Goal: Information Seeking & Learning: Learn about a topic

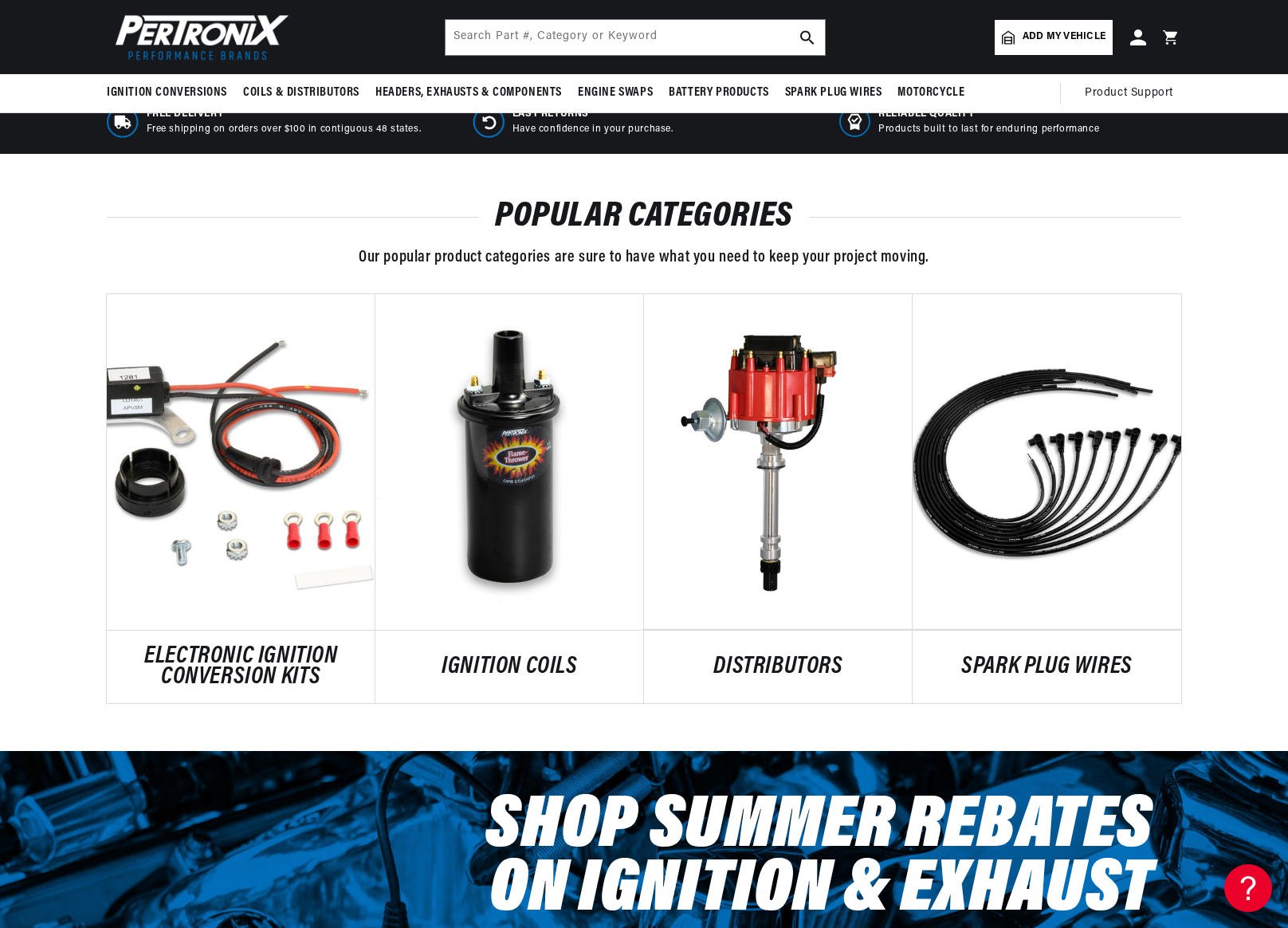
scroll to position [558, 0]
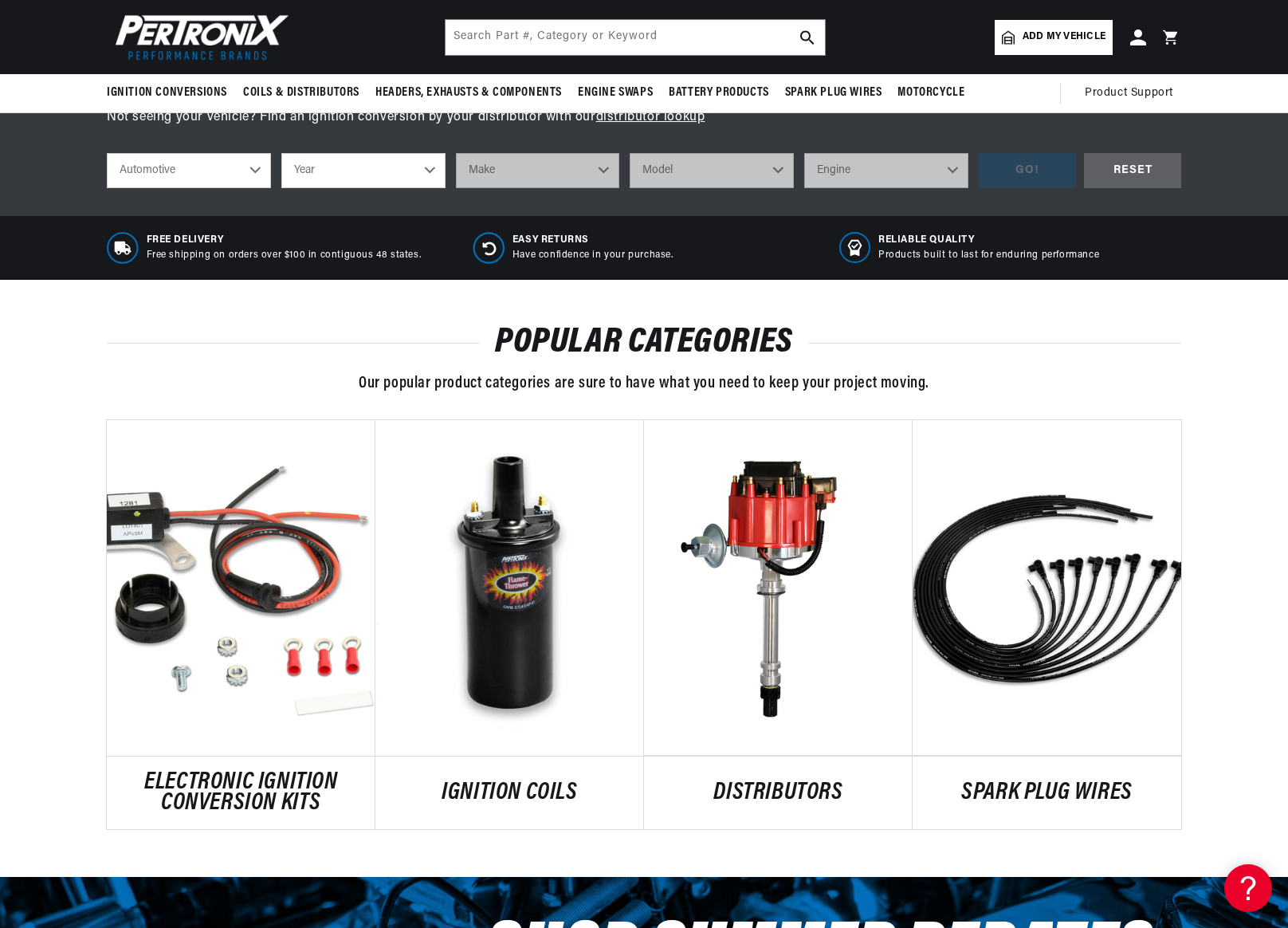
click at [249, 169] on select "Automotive Agricultural Industrial Marine Motorcycle" at bounding box center [189, 170] width 164 height 35
click at [107, 153] on select "Automotive Agricultural Industrial Marine Motorcycle" at bounding box center [189, 170] width 164 height 35
select select "Agricultural"
click at [431, 170] on select "Year 1970 1965 1964 1960 1959 1958 1957 1939 1938 1937" at bounding box center [363, 170] width 164 height 35
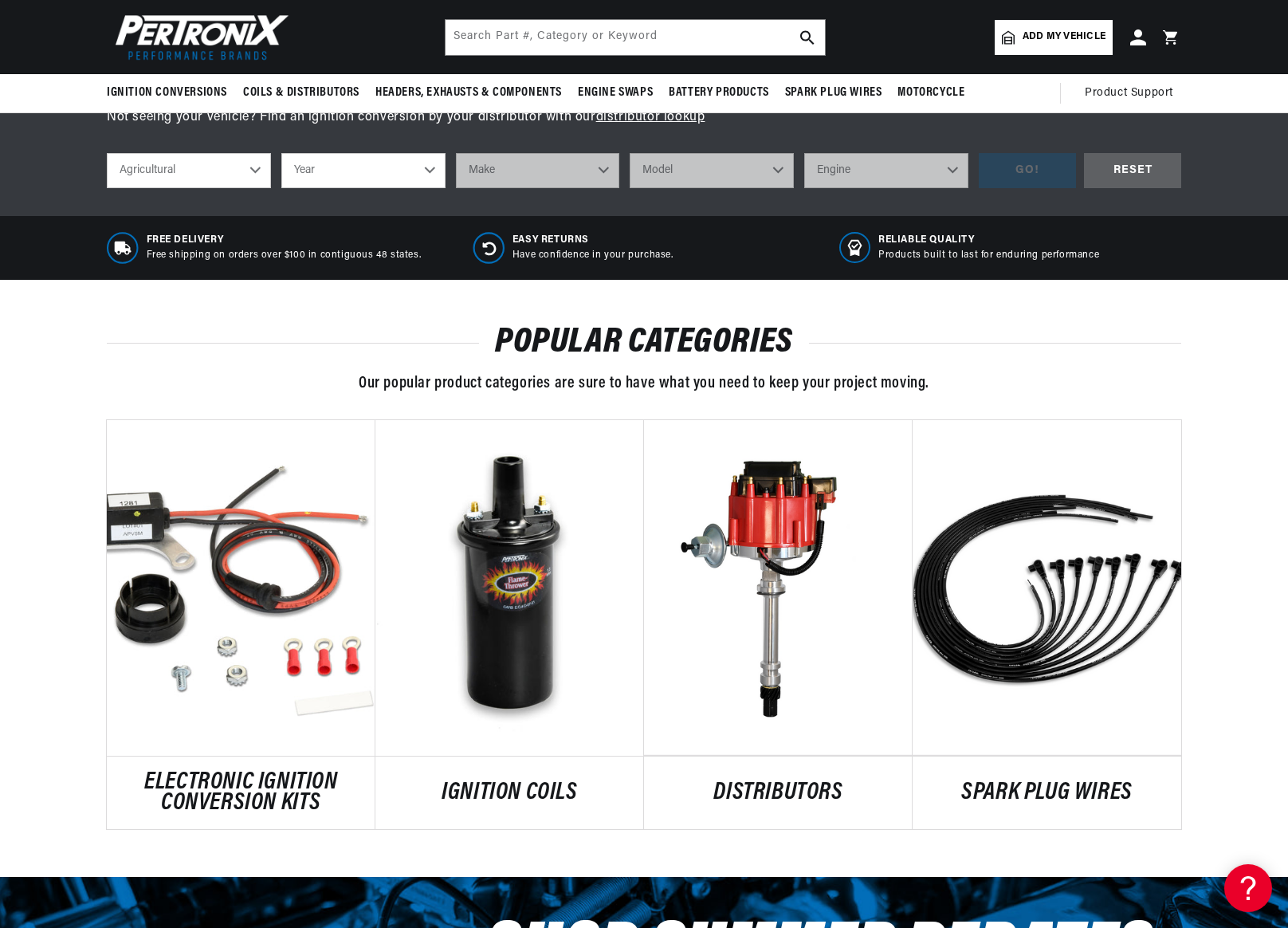
click at [431, 168] on select "Year 1970 1965 1964 1960 1959 1958 1957 1939 1938 1937" at bounding box center [363, 170] width 164 height 35
select select "1958"
click at [281, 153] on select "Year 1970 1965 1964 1960 1959 1958 1957 1939 1938 1937" at bounding box center [363, 170] width 164 height 35
select select "1958"
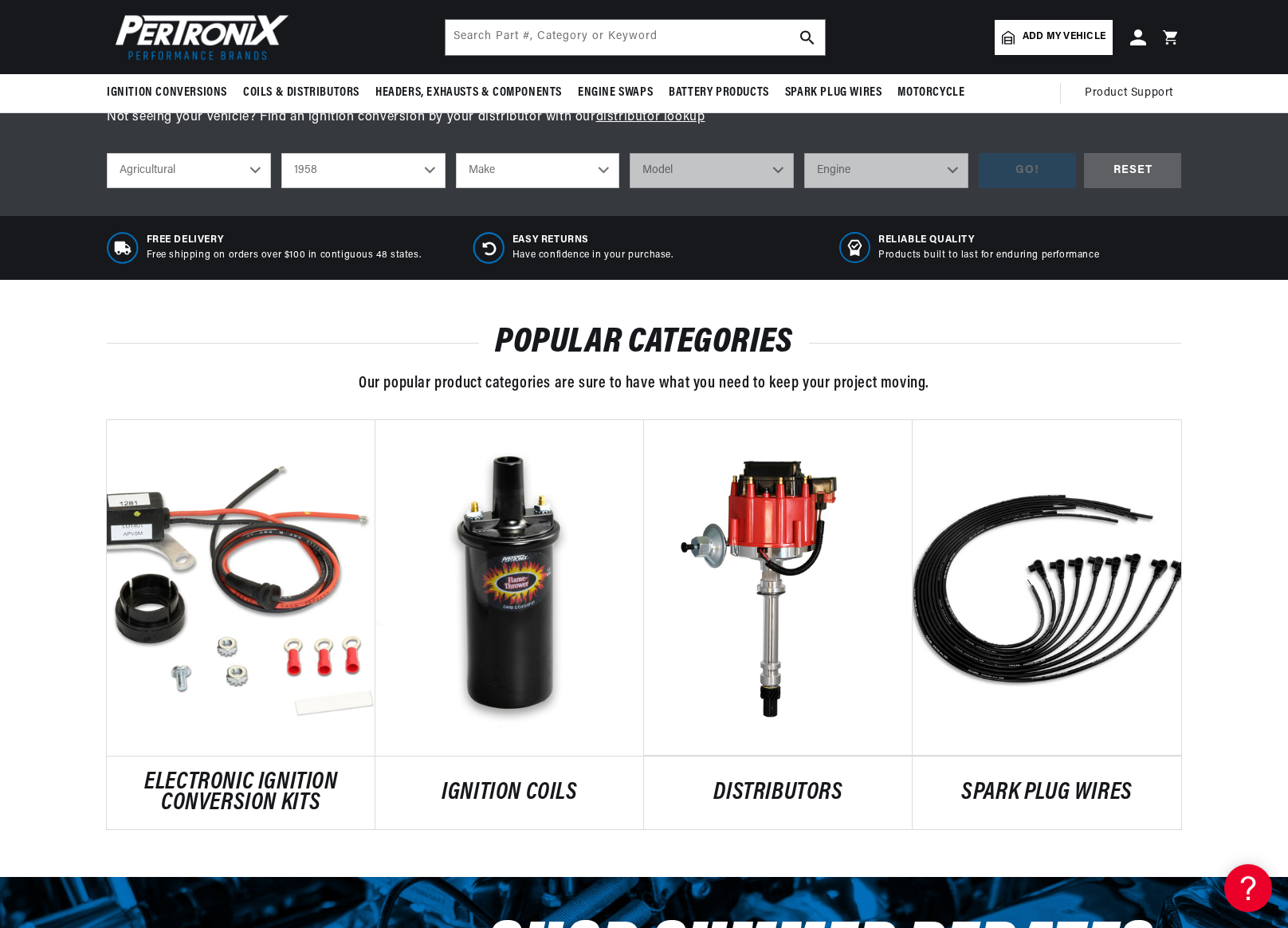
click at [603, 170] on select "Make Fox River John Bean" at bounding box center [538, 170] width 164 height 35
click at [254, 175] on select "Automotive Agricultural Industrial Marine Motorcycle" at bounding box center [189, 170] width 164 height 35
click at [107, 153] on select "Automotive Agricultural Industrial Marine Motorcycle" at bounding box center [189, 170] width 164 height 35
select select "Automotive"
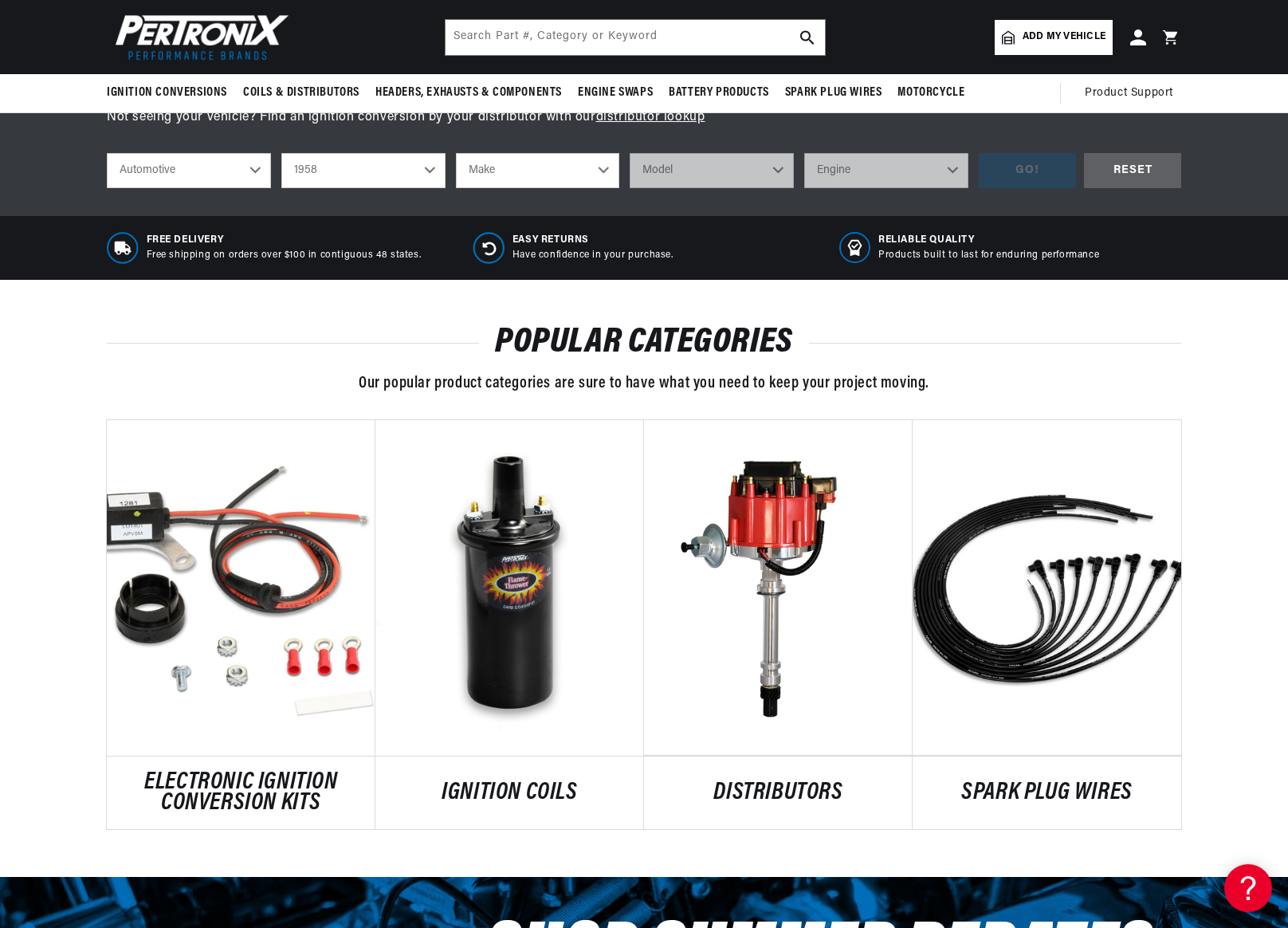
scroll to position [0, 1990]
click at [252, 171] on select "Automotive Agricultural Industrial Marine Motorcycle" at bounding box center [189, 170] width 164 height 35
click at [33, 655] on div "POPULAR CATEGORIES Our popular product categories are sure to have what you nee…" at bounding box center [644, 578] width 1288 height 598
click at [608, 171] on select "Make Alfa Romeo American Motors Aston Martin Austin Healey Buick Cadillac Chevr…" at bounding box center [538, 170] width 164 height 35
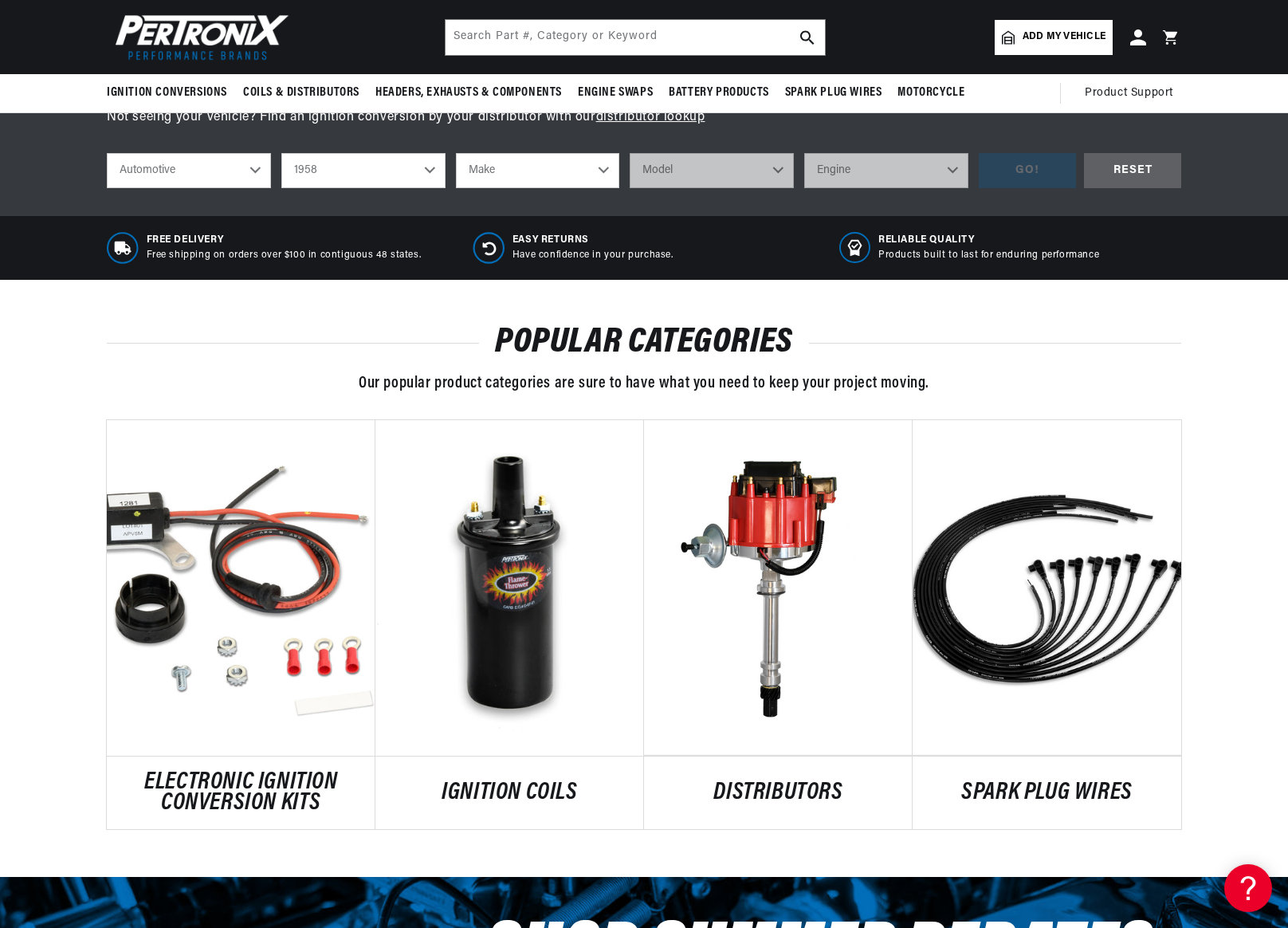
select select "Ford"
click at [456, 153] on select "Make Alfa Romeo American Motors Aston Martin Austin Healey Buick Cadillac Chevr…" at bounding box center [538, 170] width 164 height 35
select select "Ford"
click at [774, 171] on select "Model Club Country Sedan Country Squire Courier Sedan Delivery Custom 300 Del R…" at bounding box center [712, 170] width 164 height 35
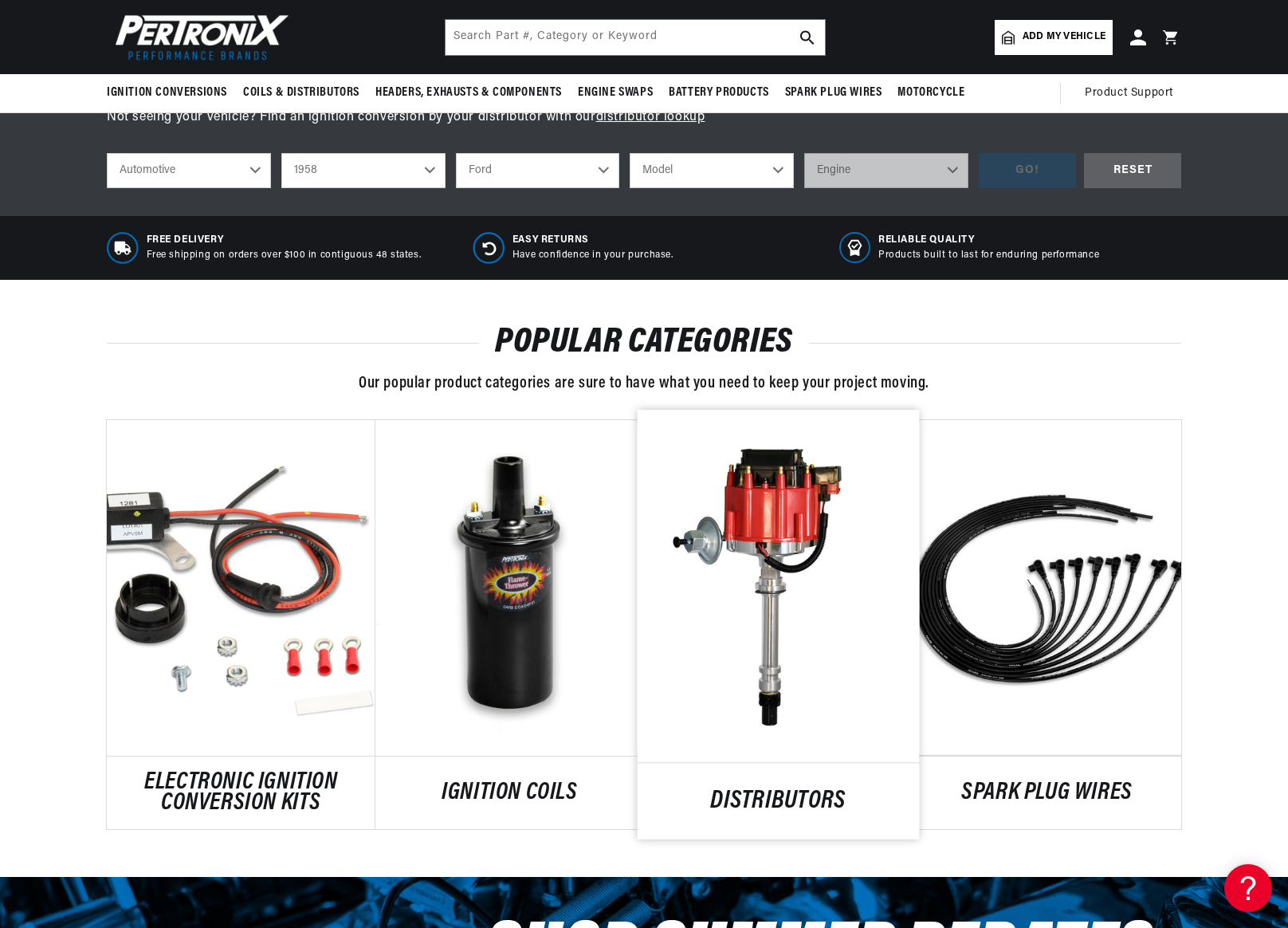
scroll to position [0, 994]
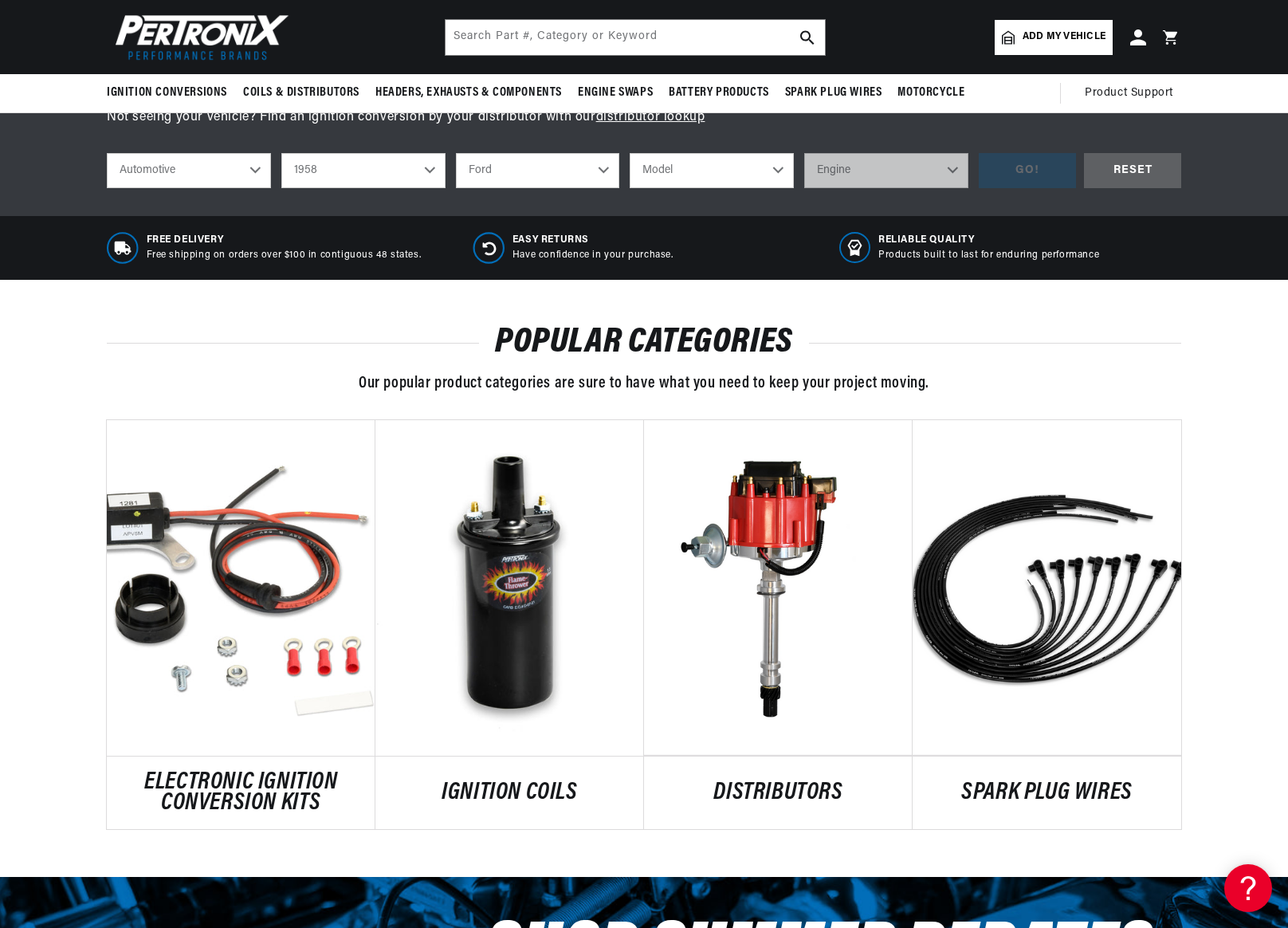
click at [778, 159] on select "Model Club Country Sedan Country Squire Courier Sedan Delivery Custom 300 Del R…" at bounding box center [712, 170] width 164 height 35
click at [253, 166] on select "Automotive Agricultural Industrial Marine Motorcycle" at bounding box center [189, 170] width 164 height 35
click at [107, 153] on select "Automotive Agricultural Industrial Marine Motorcycle" at bounding box center [189, 170] width 164 height 35
select select "Agricultural"
select select "Make"
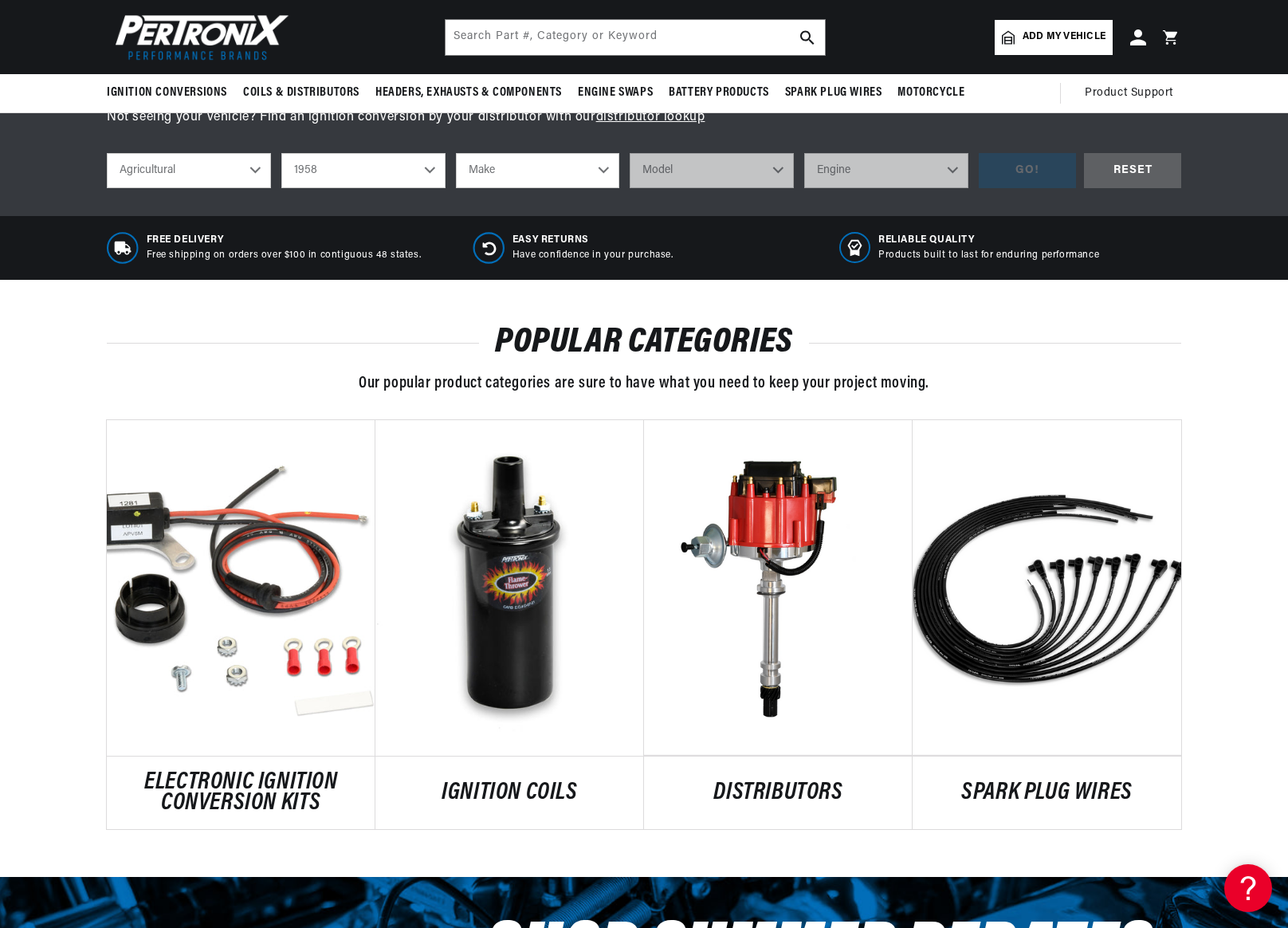
scroll to position [0, 1990]
click at [600, 168] on select "Make Fox River John Bean" at bounding box center [538, 170] width 164 height 35
click at [252, 171] on select "Automotive Agricultural Industrial Marine Motorcycle" at bounding box center [189, 170] width 164 height 35
click at [107, 153] on select "Automotive Agricultural Industrial Marine Motorcycle" at bounding box center [189, 170] width 164 height 35
select select "Industrial"
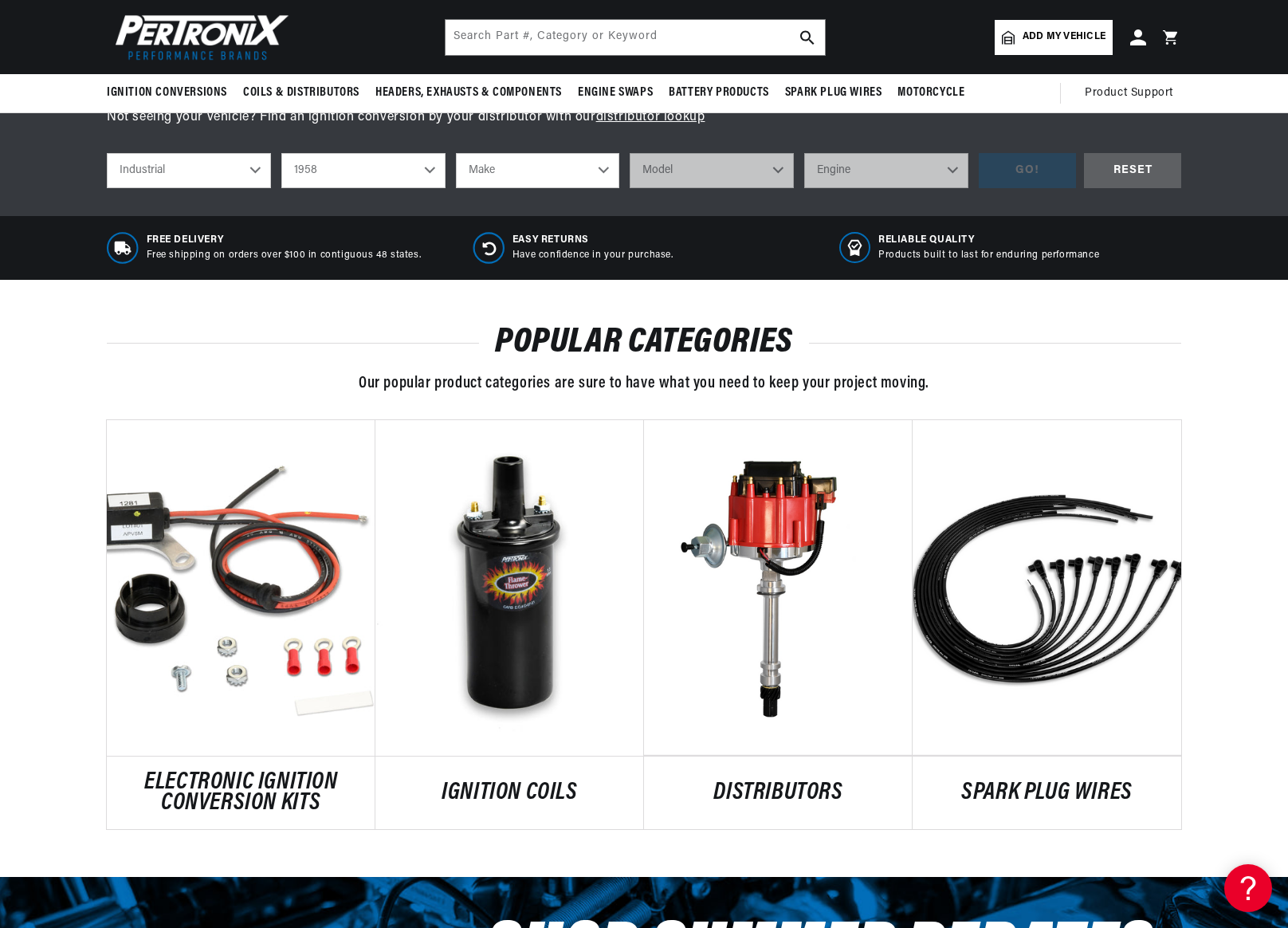
click at [603, 171] on select "Make Allis Chalmers Chicago Pneumatic Tool Co. Ford GMC" at bounding box center [538, 170] width 164 height 35
select select "Ford"
click at [456, 153] on select "Make Allis Chalmers Chicago Pneumatic Tool Co. Ford GMC" at bounding box center [538, 170] width 164 height 35
select select "Ford"
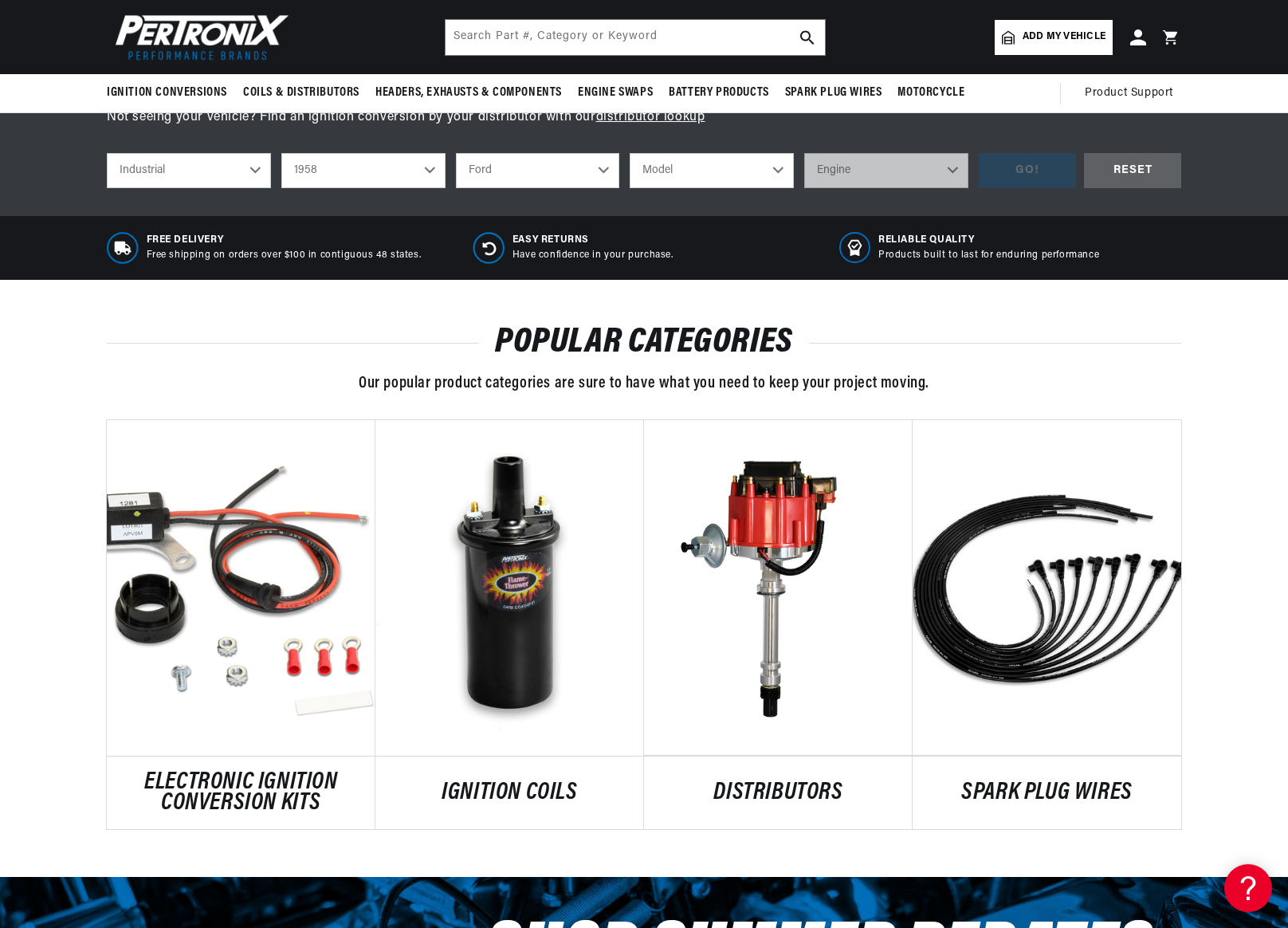
click at [779, 175] on select "Model All models (excluding â€˜58 & â€˜59 272 engine)" at bounding box center [712, 170] width 164 height 35
select select "All-models-(excluding-â€˜58-â€˜59-272-engine)"
click at [630, 153] on select "Model All models (excluding â€˜58 & â€˜59 272 engine)" at bounding box center [712, 170] width 164 height 35
select select "All-models-(excluding-â€˜58-â€˜59-272-engine)"
click at [954, 166] on select "Engine 8" at bounding box center [886, 170] width 164 height 35
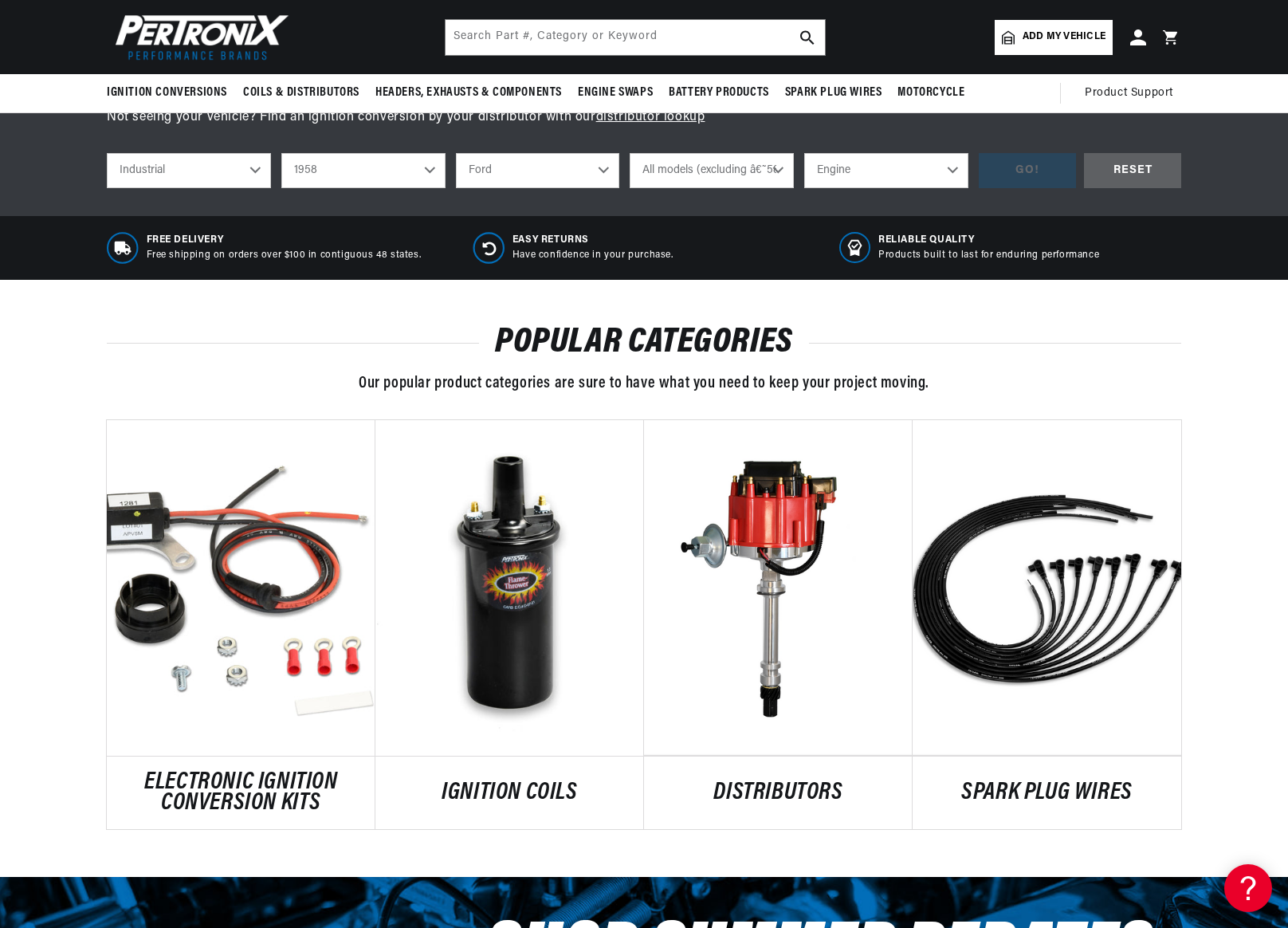
scroll to position [0, 994]
click at [804, 153] on select "Engine 8" at bounding box center [886, 170] width 164 height 35
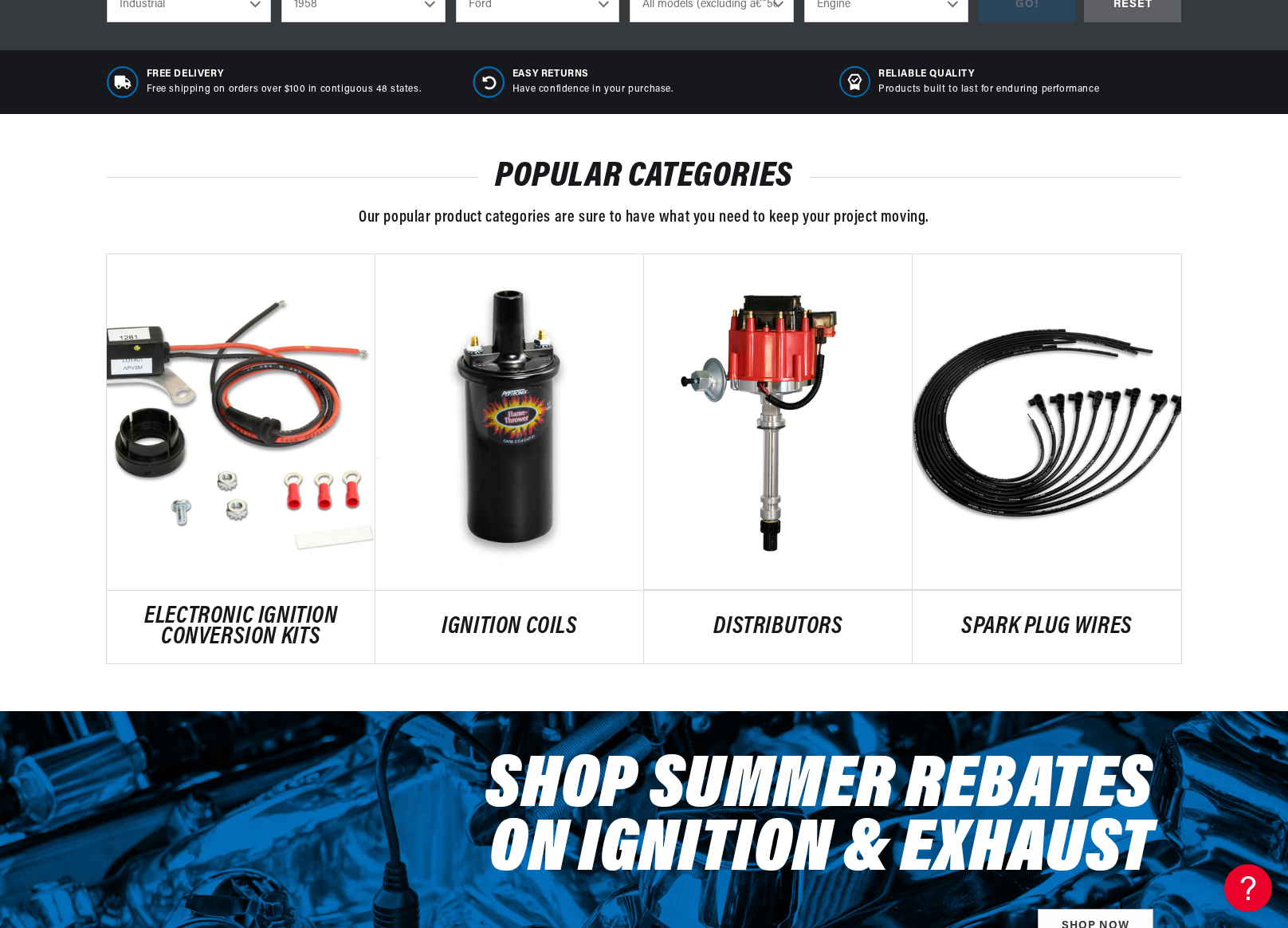
scroll to position [877, 0]
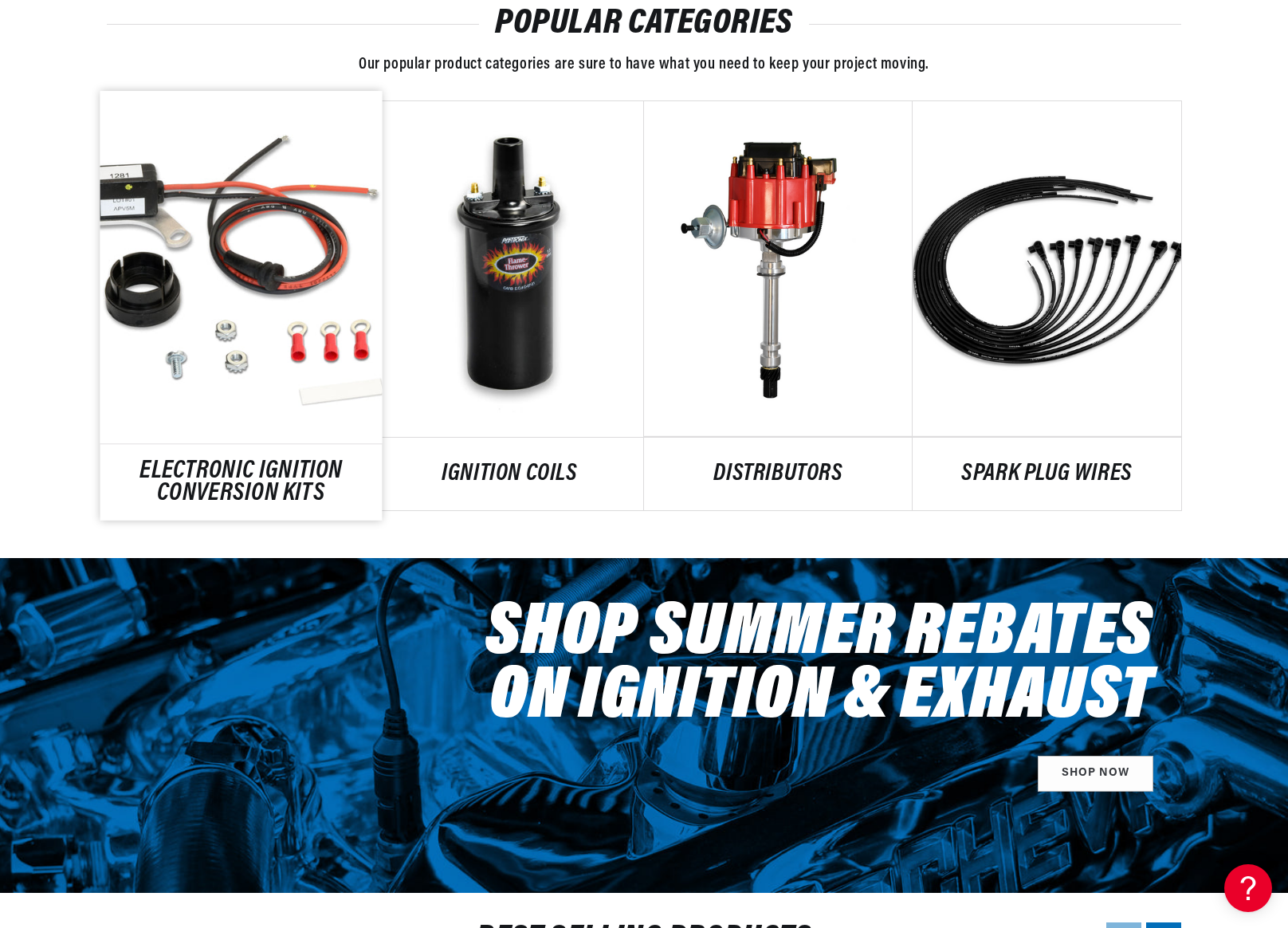
click at [205, 467] on link "ELECTRONIC IGNITION CONVERSION KITS" at bounding box center [241, 483] width 282 height 43
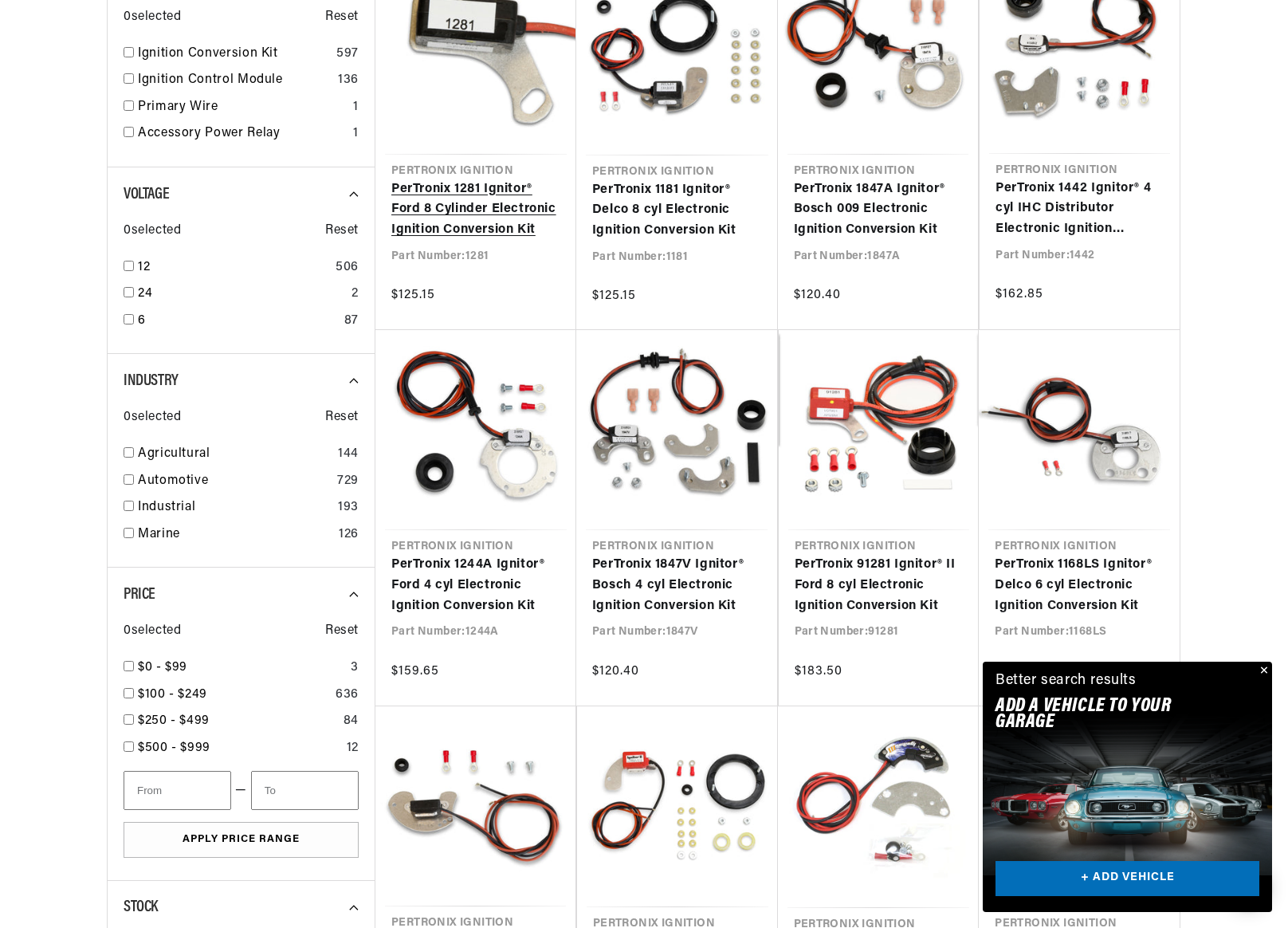
scroll to position [478, 0]
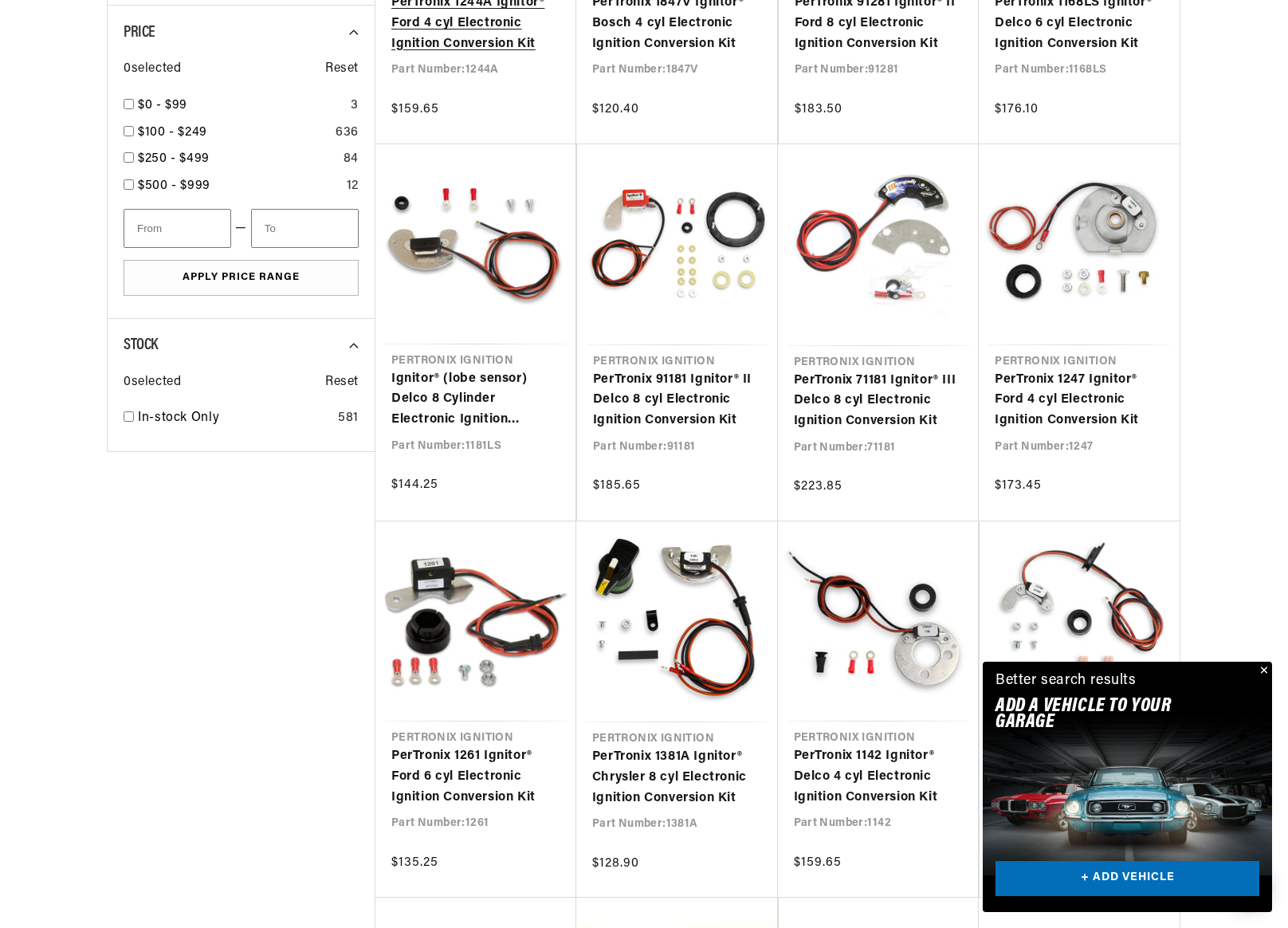
scroll to position [0, 1990]
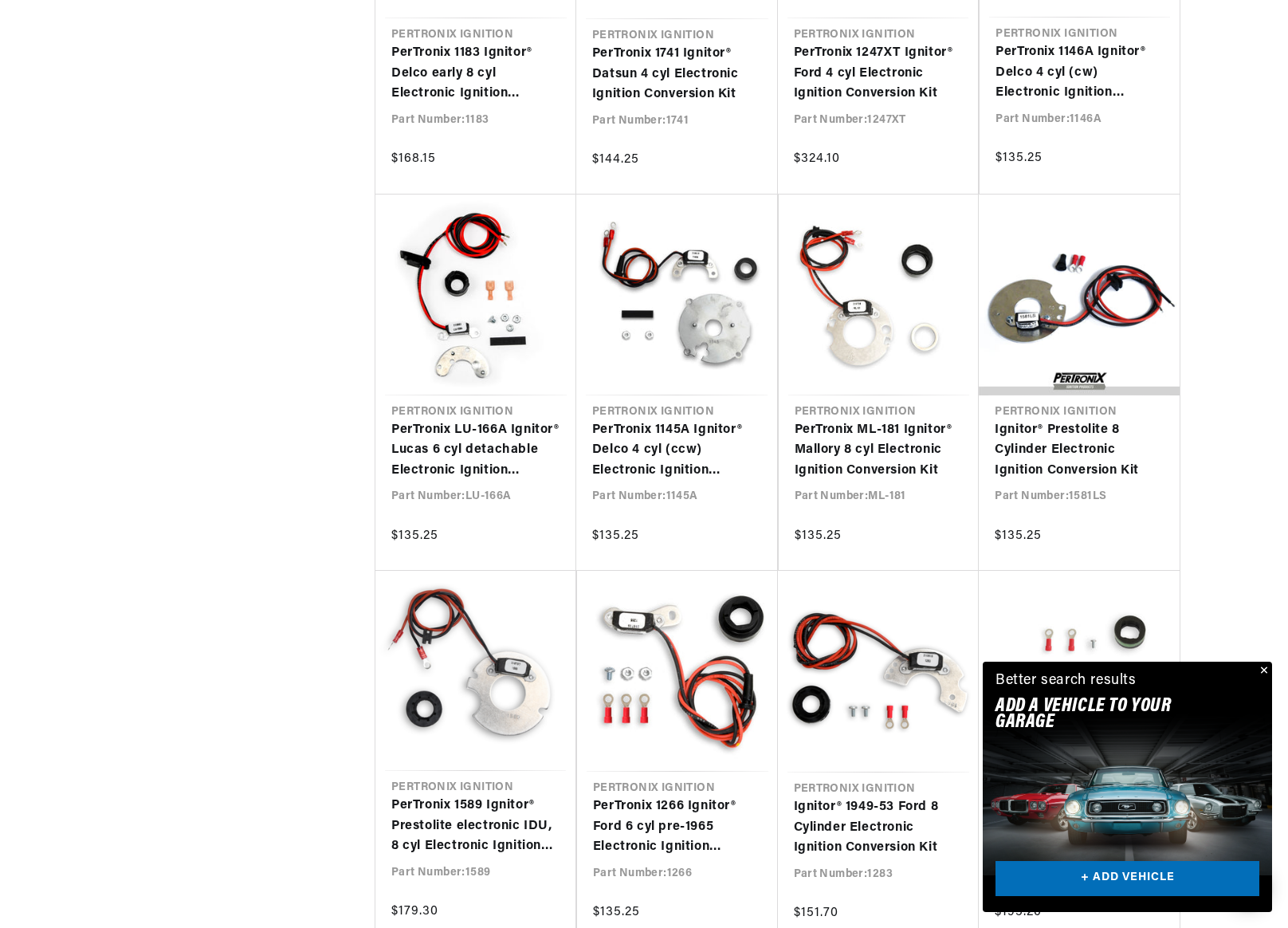
scroll to position [0, 182]
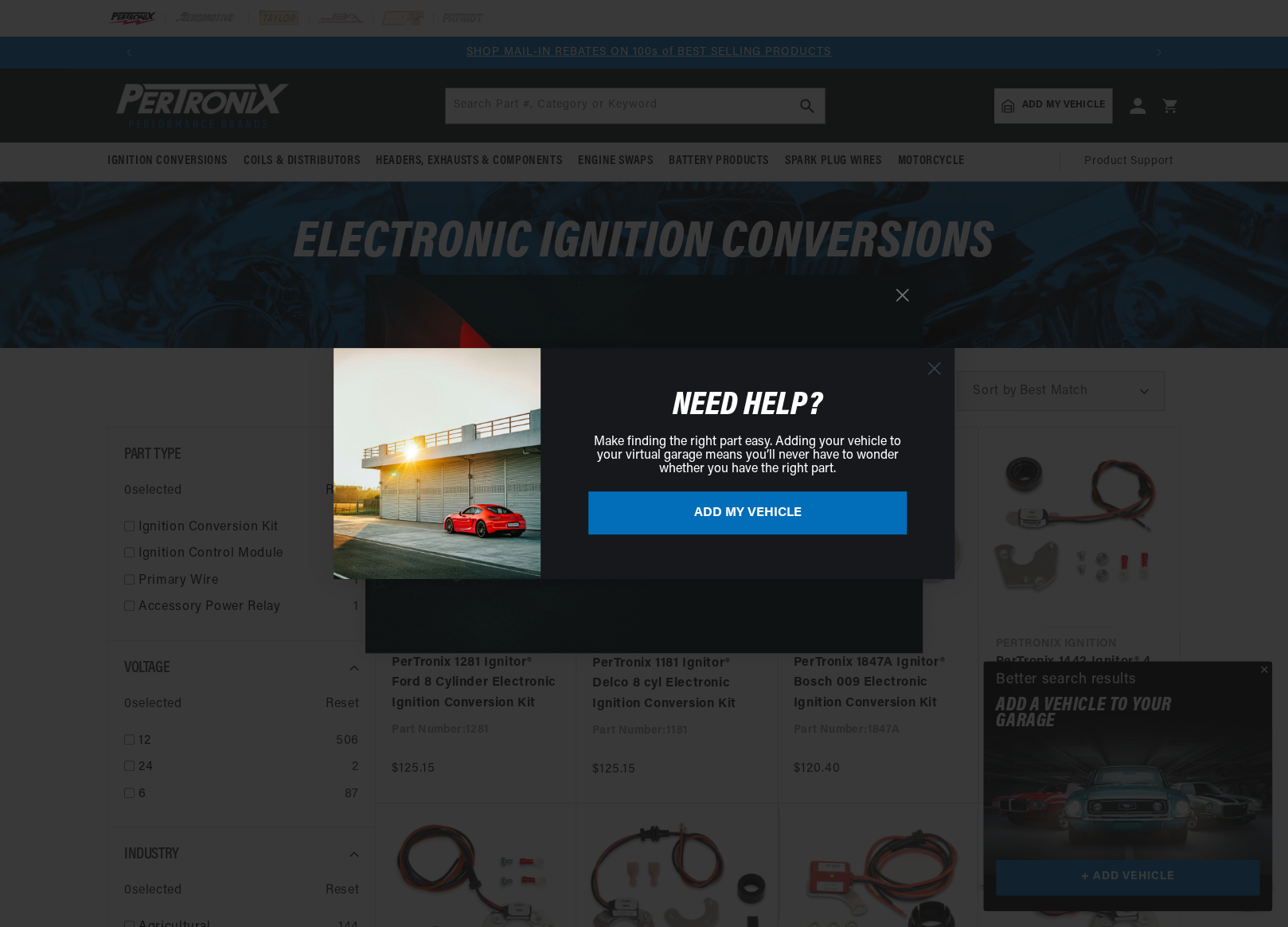
click at [940, 368] on circle "Close dialog" at bounding box center [934, 368] width 26 height 26
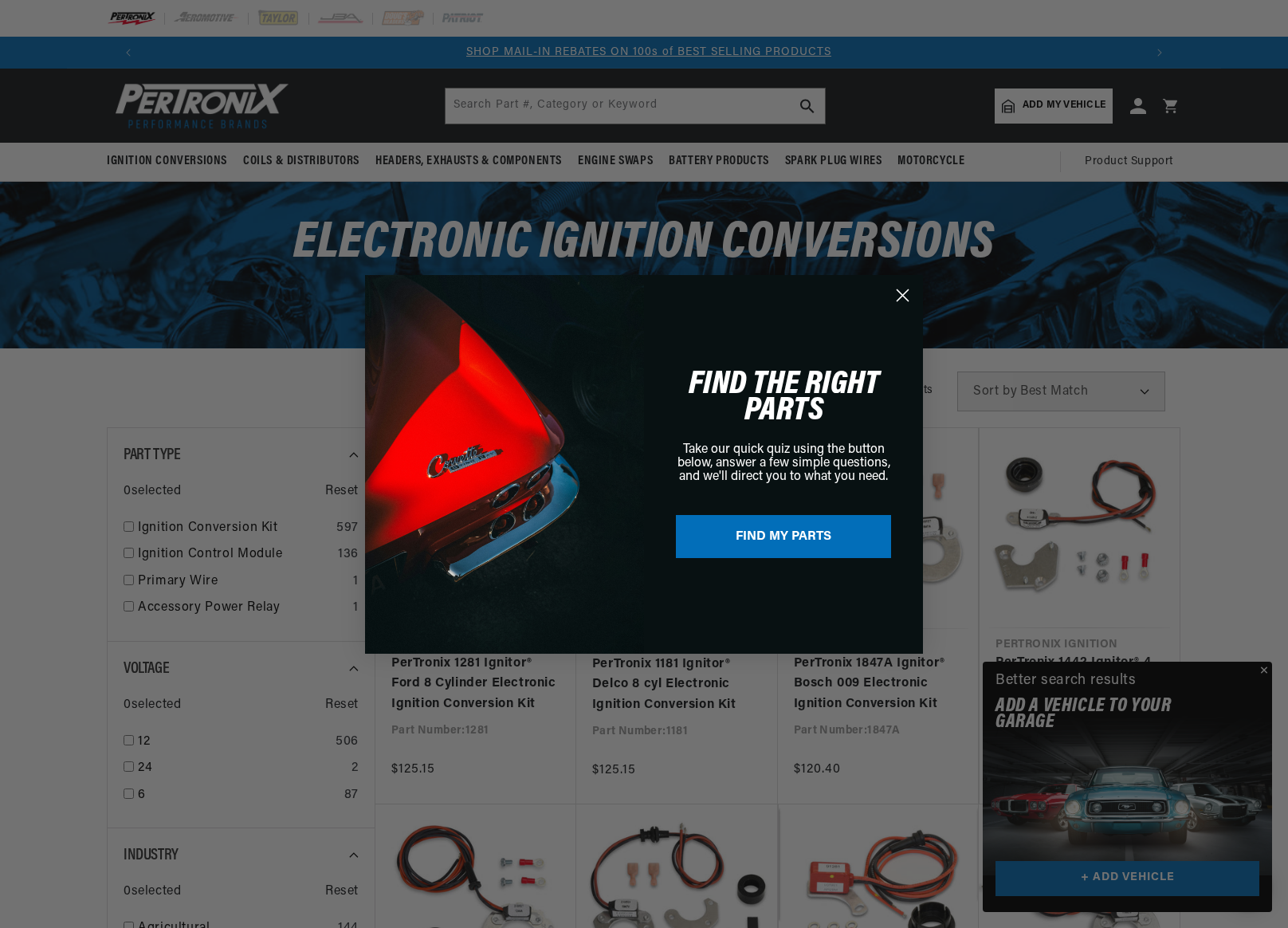
click at [899, 302] on circle "Close dialog" at bounding box center [902, 294] width 26 height 26
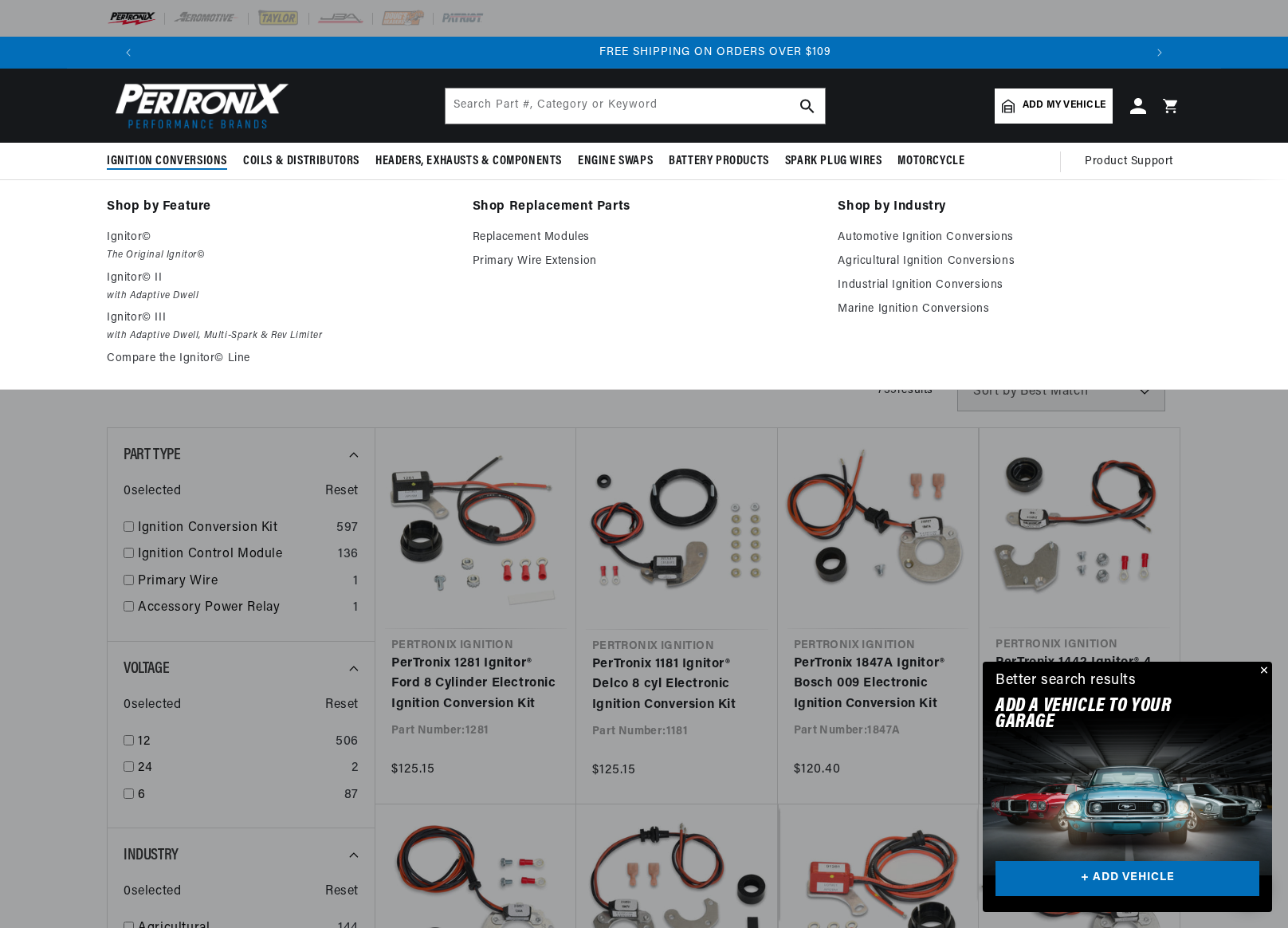
scroll to position [0, 1990]
click at [130, 236] on p "Ignitor©" at bounding box center [279, 238] width 344 height 19
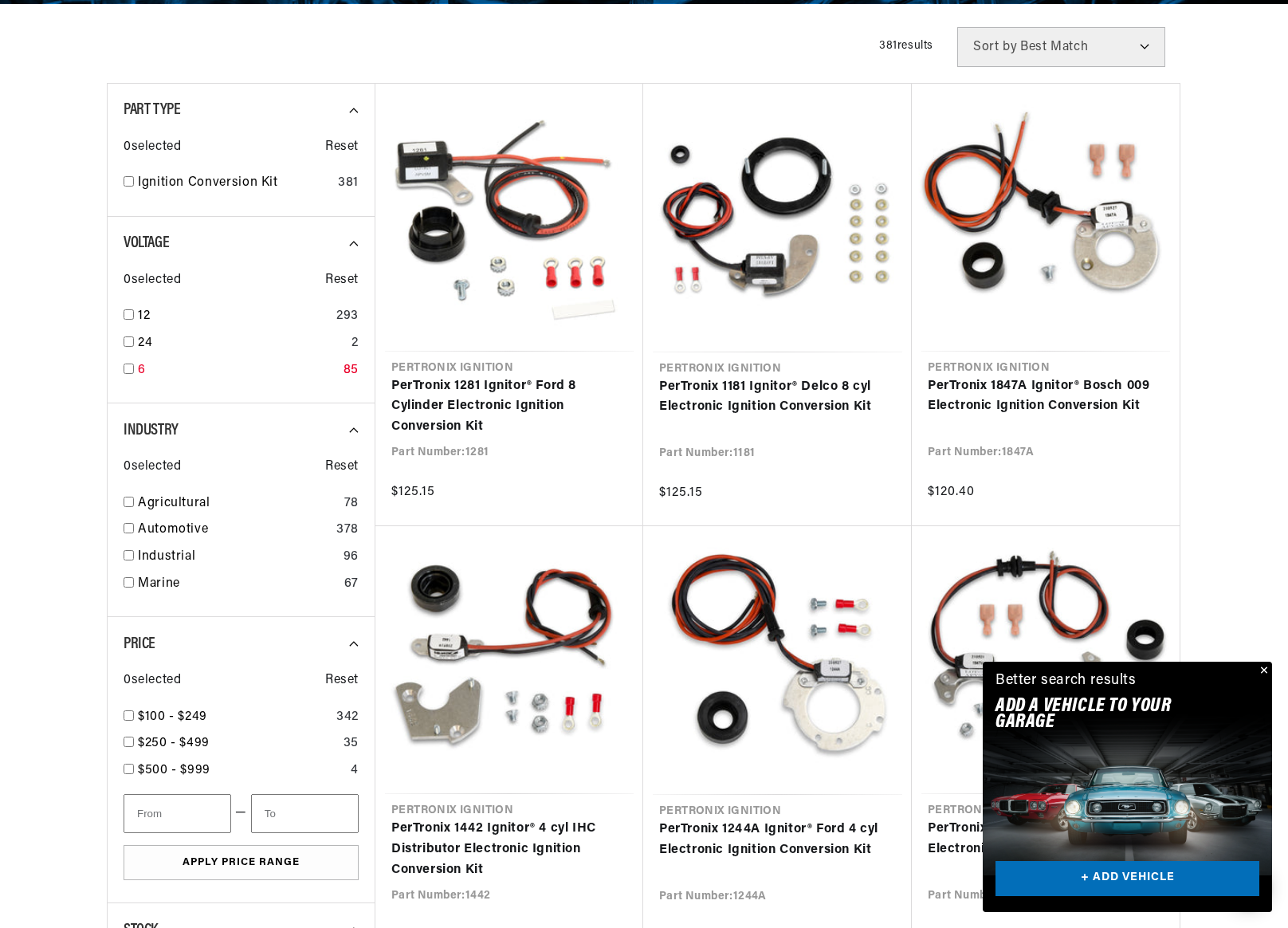
click at [134, 369] on div "6 85" at bounding box center [240, 374] width 235 height 27
checkbox input "true"
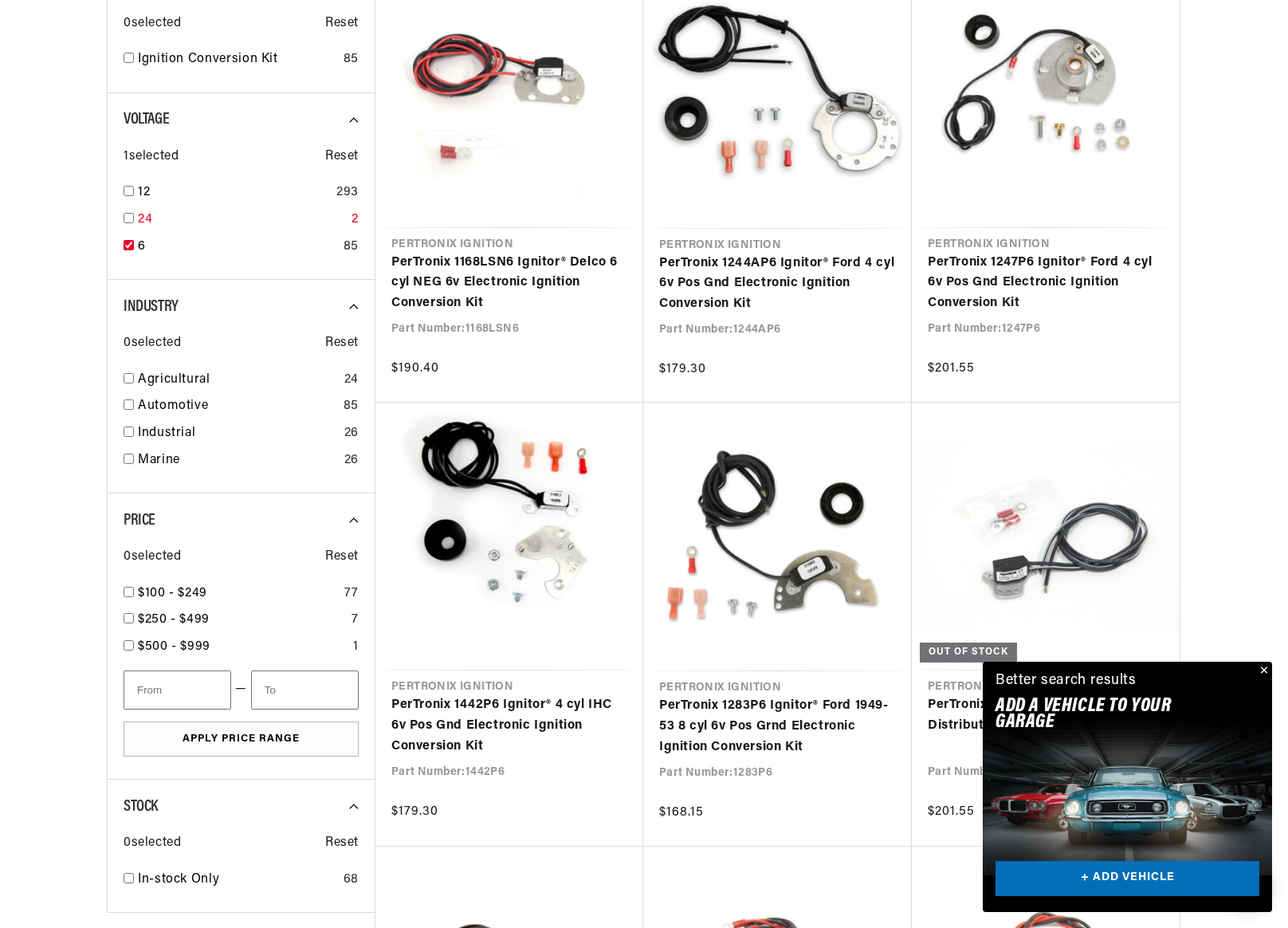
scroll to position [558, 0]
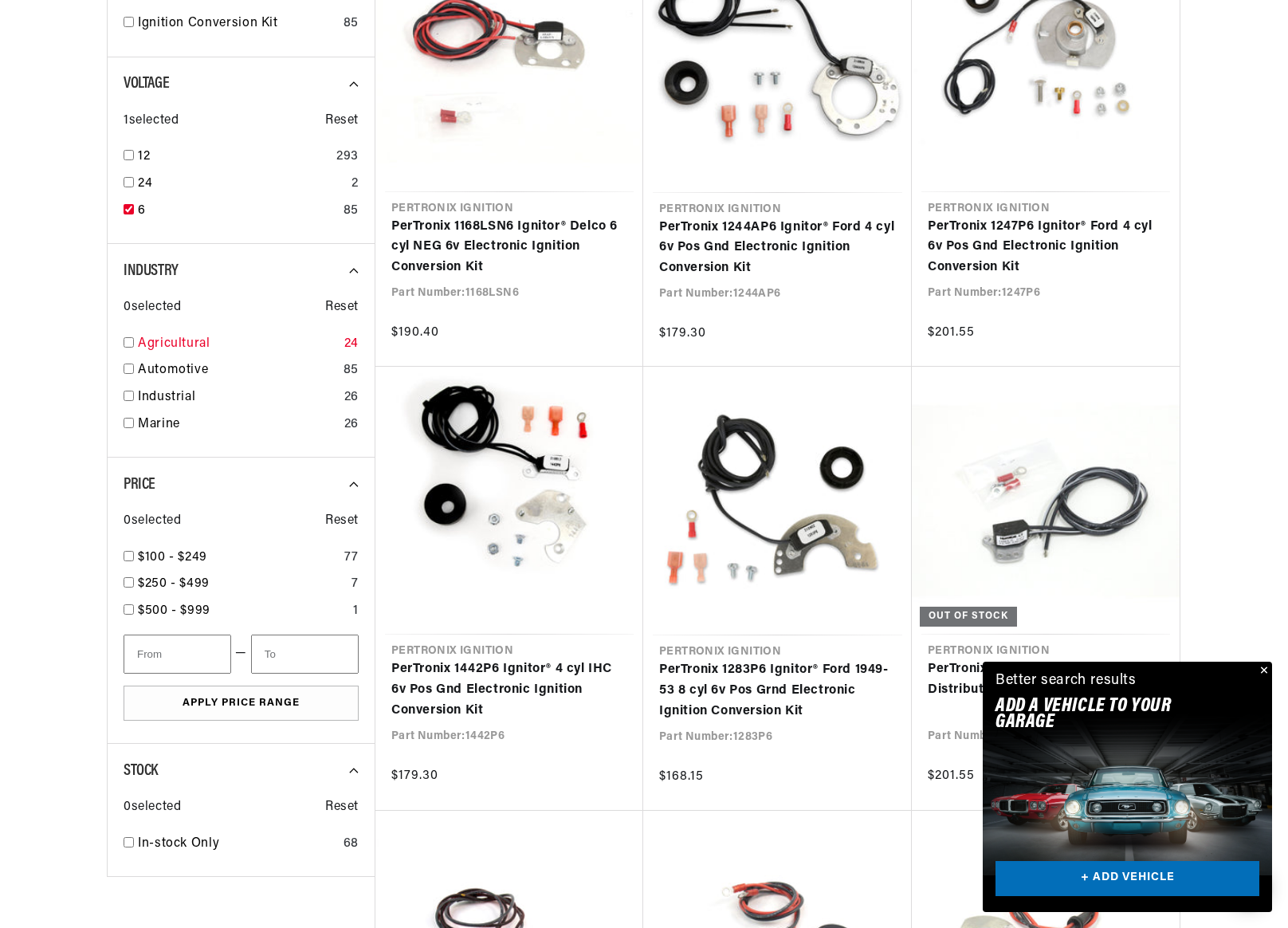
click at [129, 340] on input "checkbox" at bounding box center [128, 342] width 11 height 11
checkbox input "true"
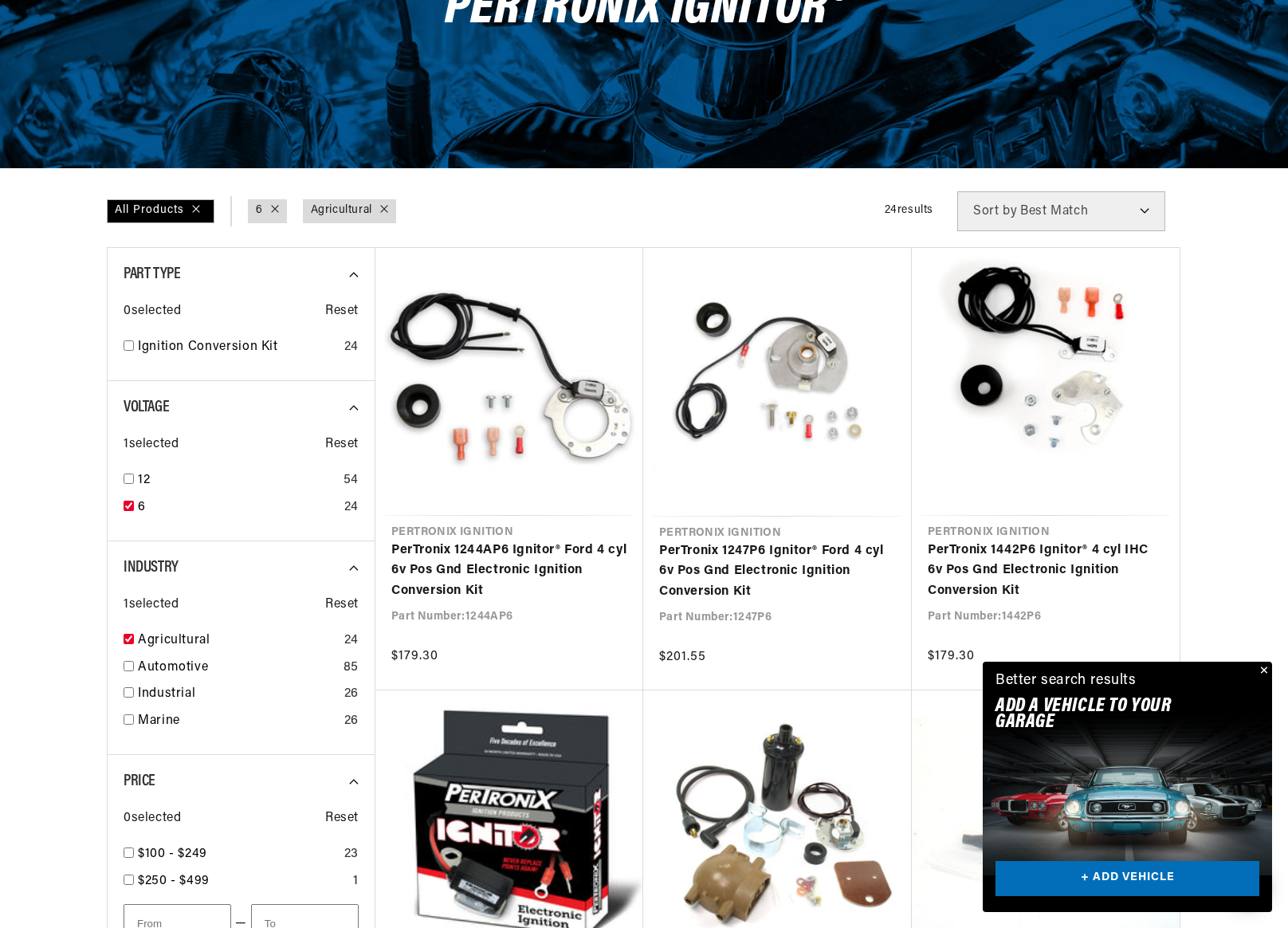
scroll to position [319, 0]
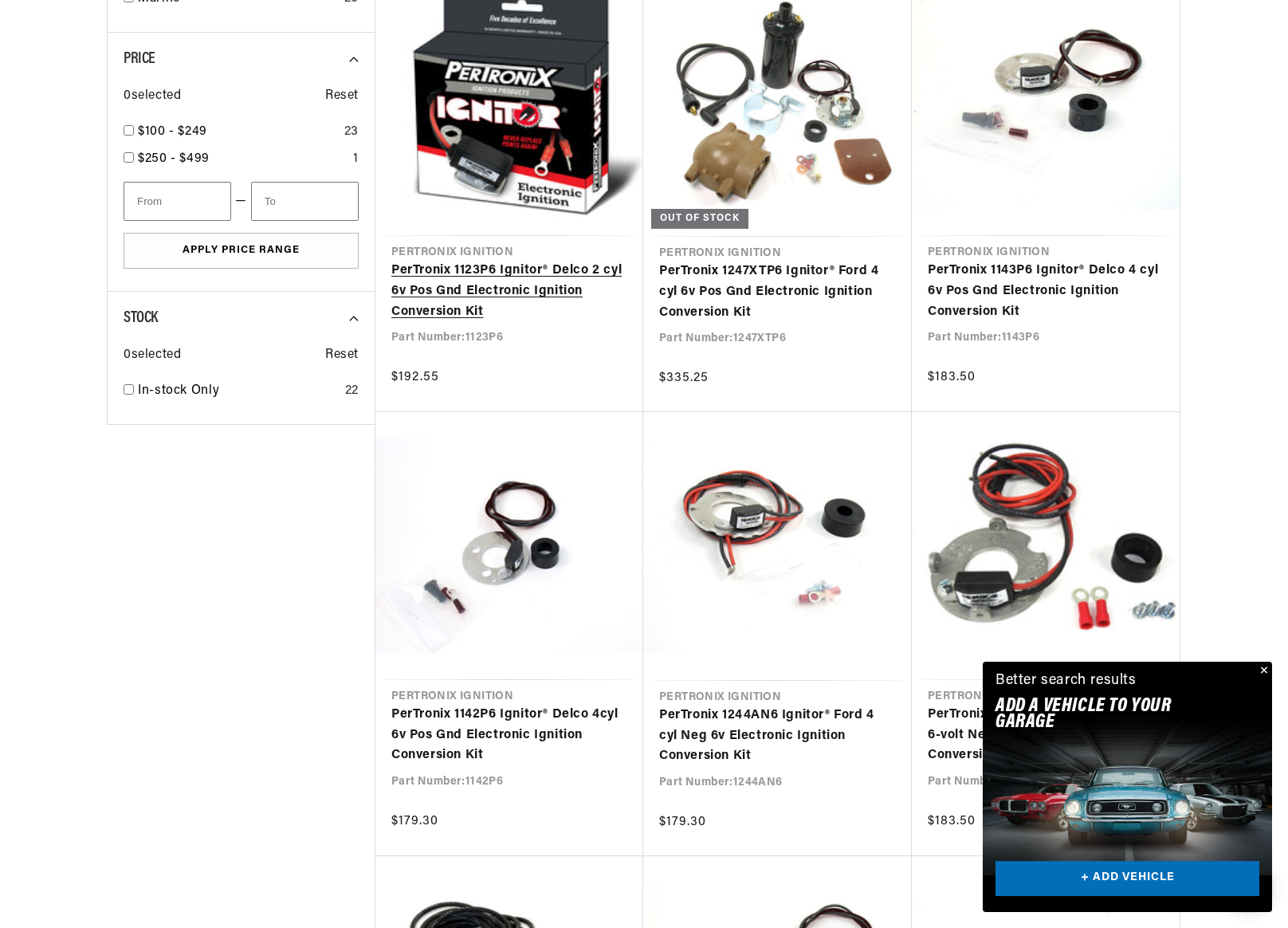
drag, startPoint x: 590, startPoint y: 363, endPoint x: 524, endPoint y: 398, distance: 74.7
click at [524, 322] on link "PerTronix 1123P6 Ignitor® Delco 2 cyl 6v Pos Gnd Electronic Ignition Conversion…" at bounding box center [509, 292] width 236 height 62
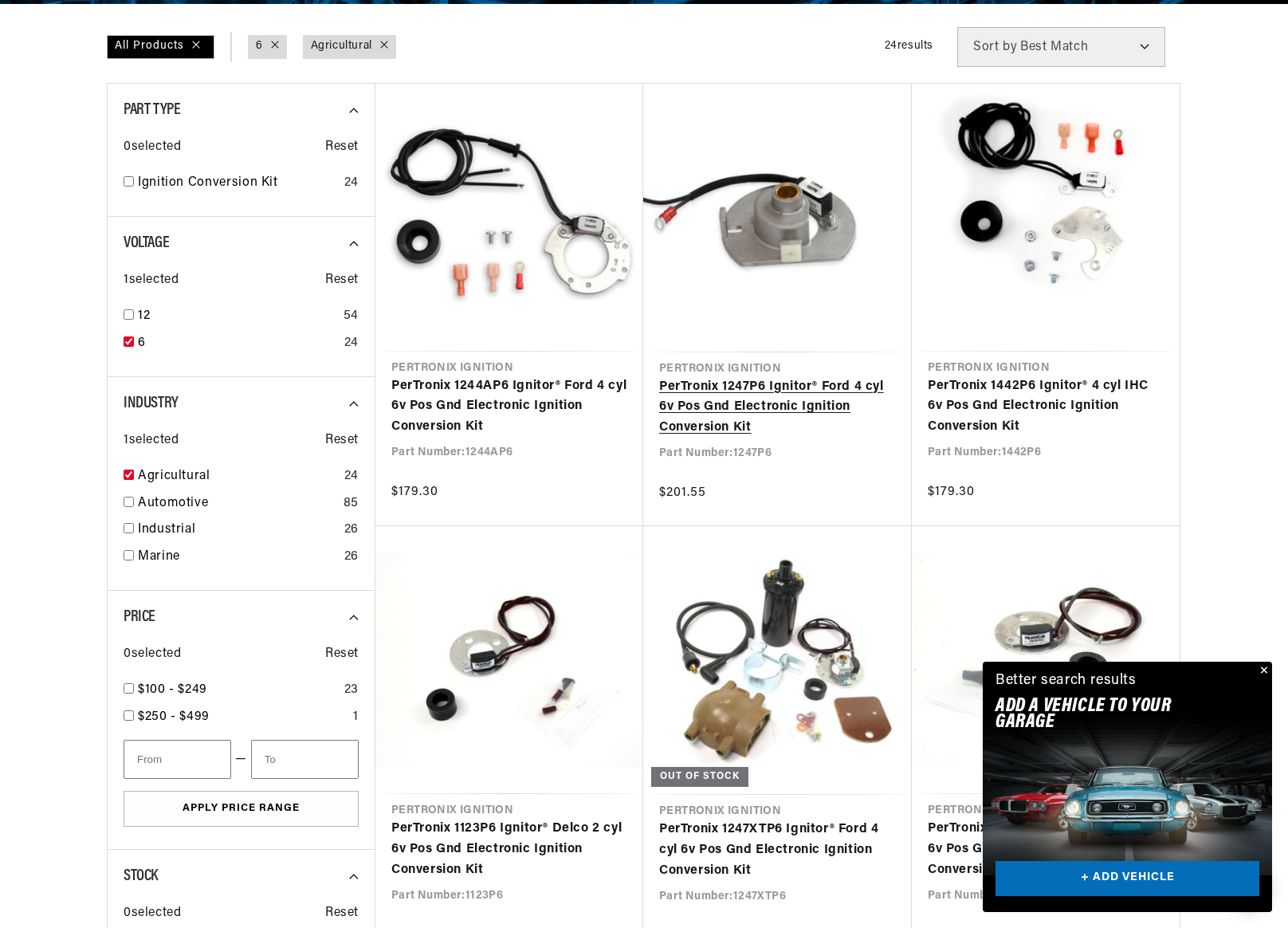
scroll to position [0, 0]
click at [721, 404] on link "PerTronix 1247P6 Ignitor® Ford 4 cyl 6v Pos Gnd Electronic Ignition Conversion …" at bounding box center [776, 408] width 237 height 62
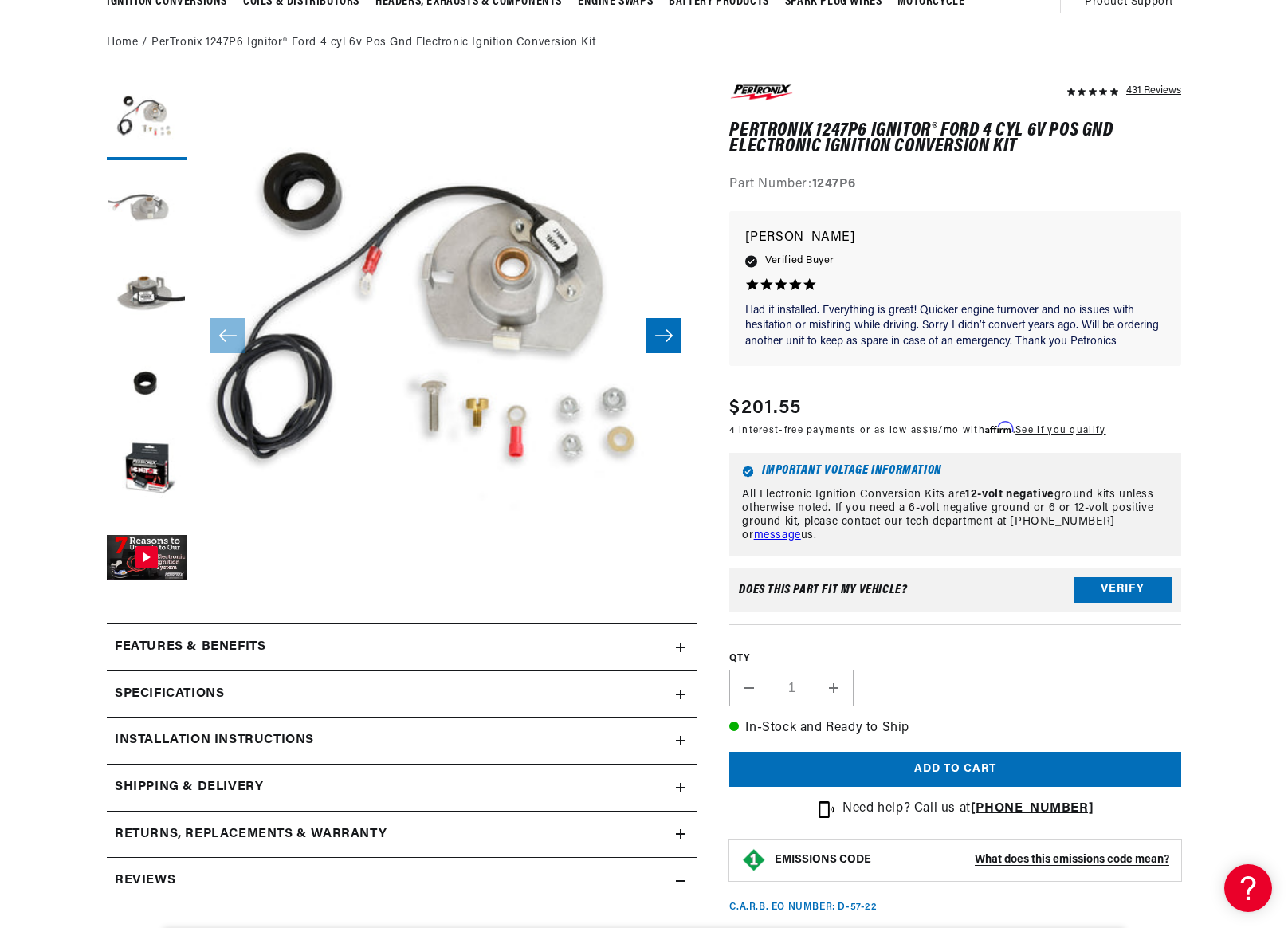
click at [142, 216] on button "Load image 2 in gallery view" at bounding box center [147, 208] width 80 height 80
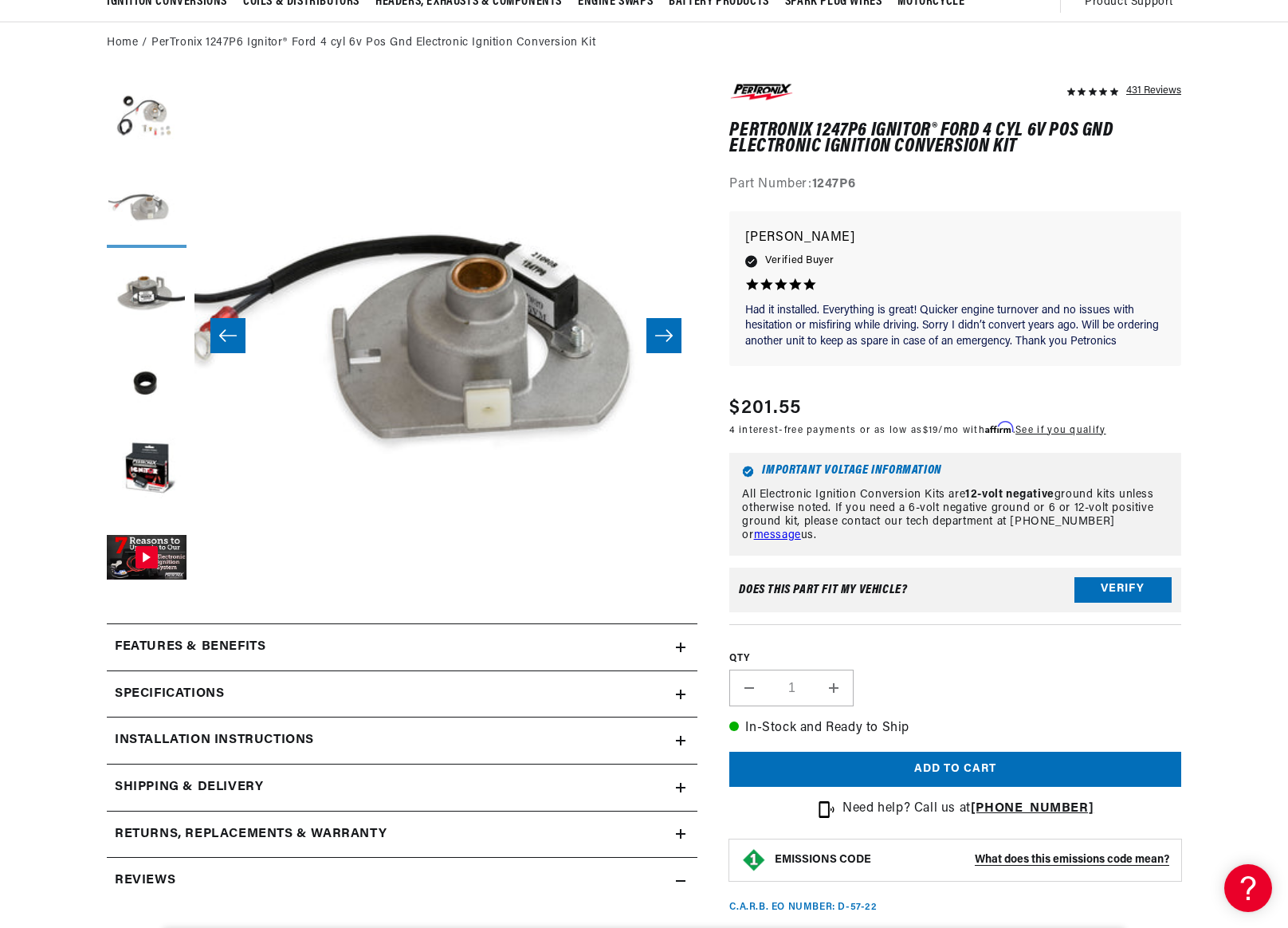
scroll to position [0, 503]
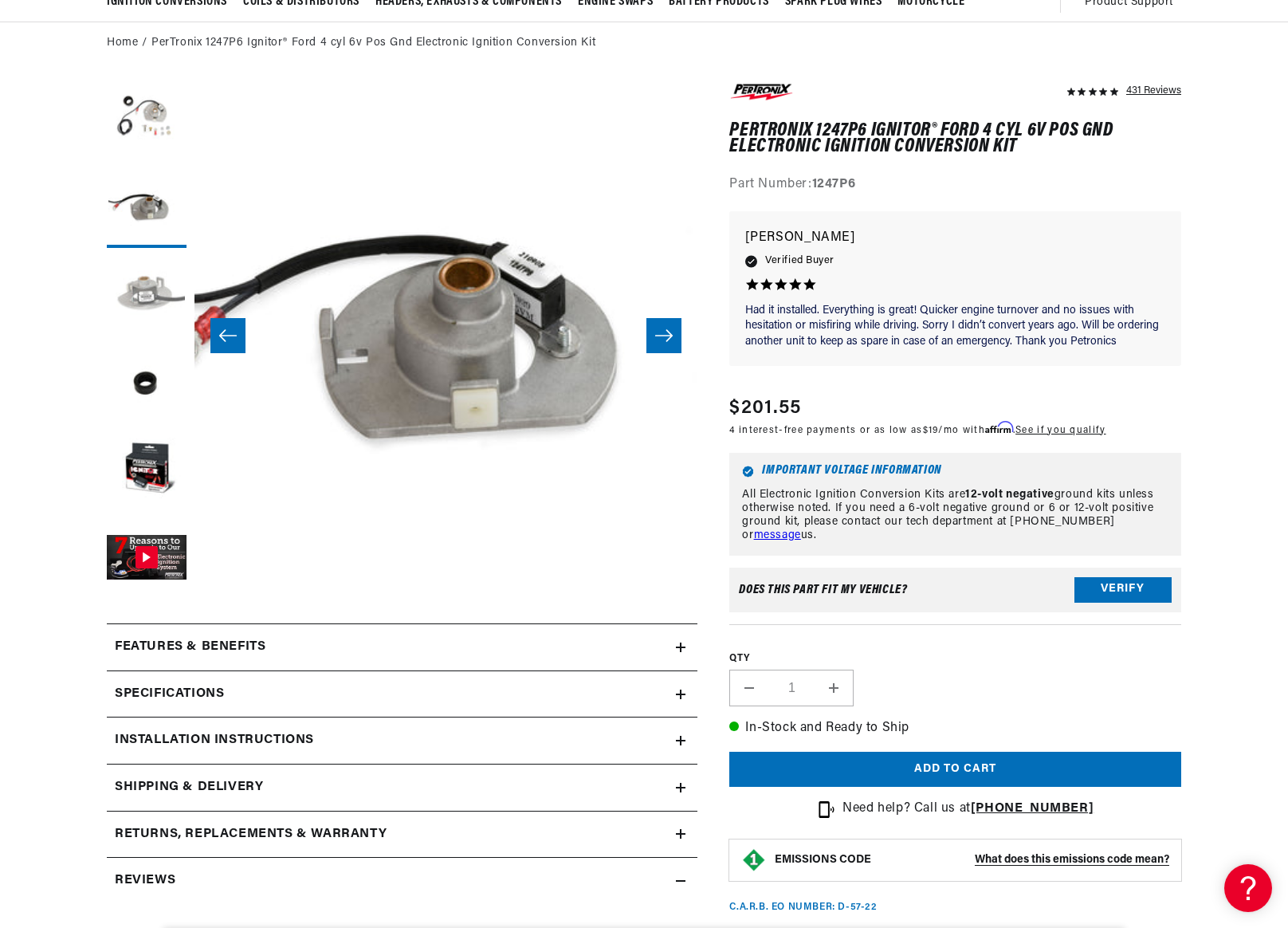
click at [140, 294] on button "Load image 3 in gallery view" at bounding box center [147, 295] width 80 height 80
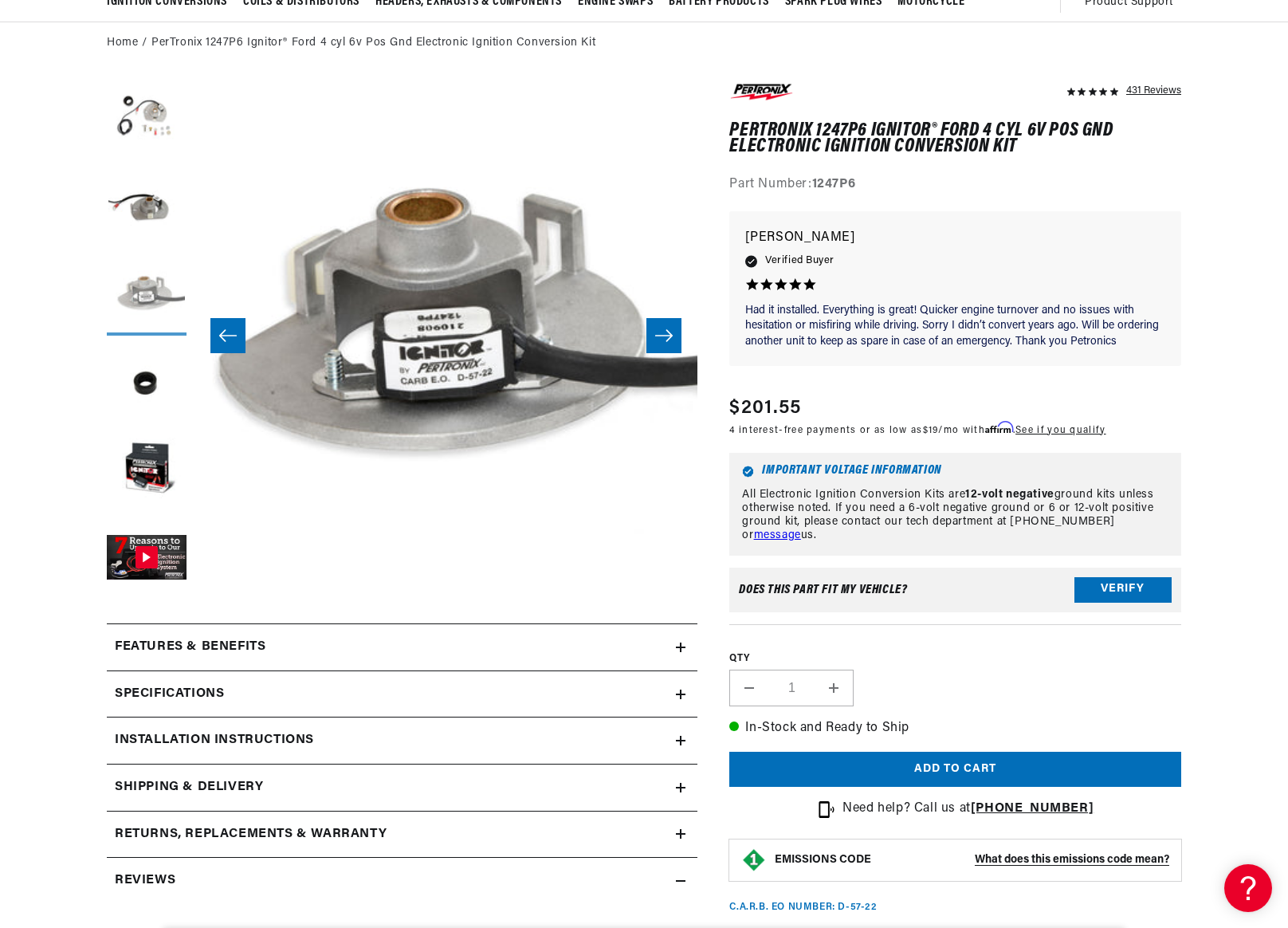
scroll to position [0, 994]
click at [142, 377] on button "Load image 4 in gallery view" at bounding box center [147, 383] width 80 height 80
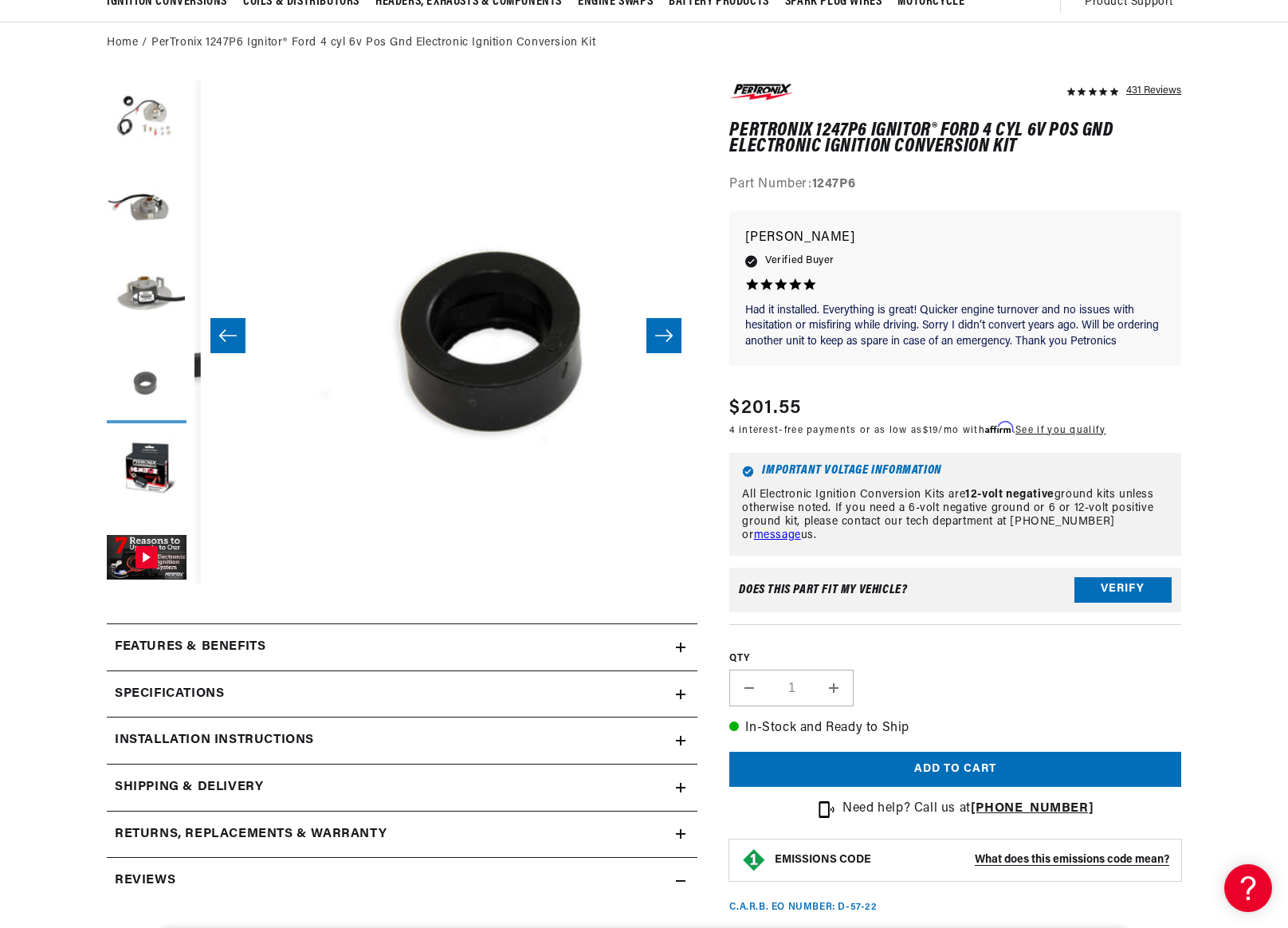
scroll to position [0, 1509]
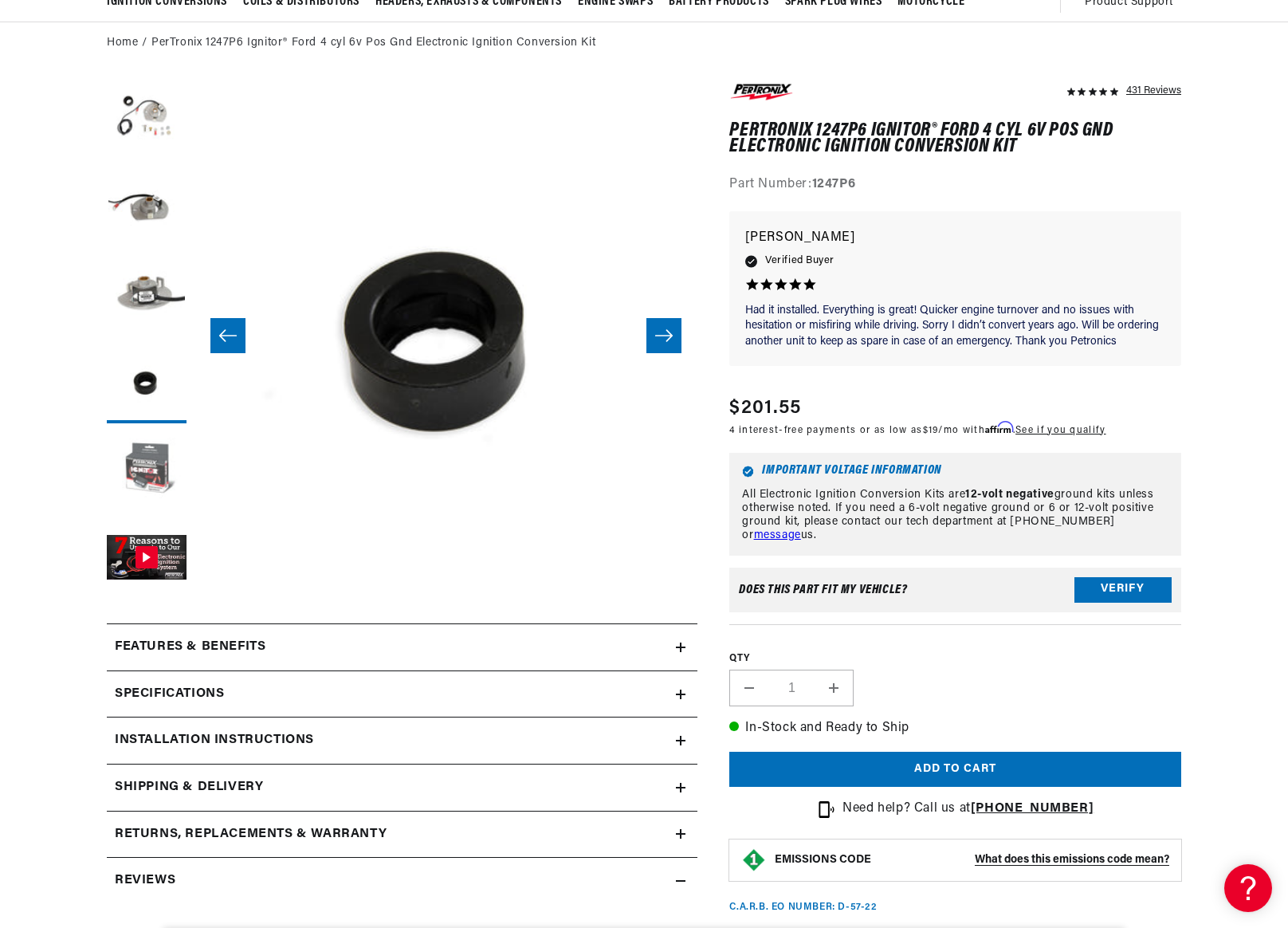
click at [144, 473] on button "Load image 5 in gallery view" at bounding box center [147, 470] width 80 height 80
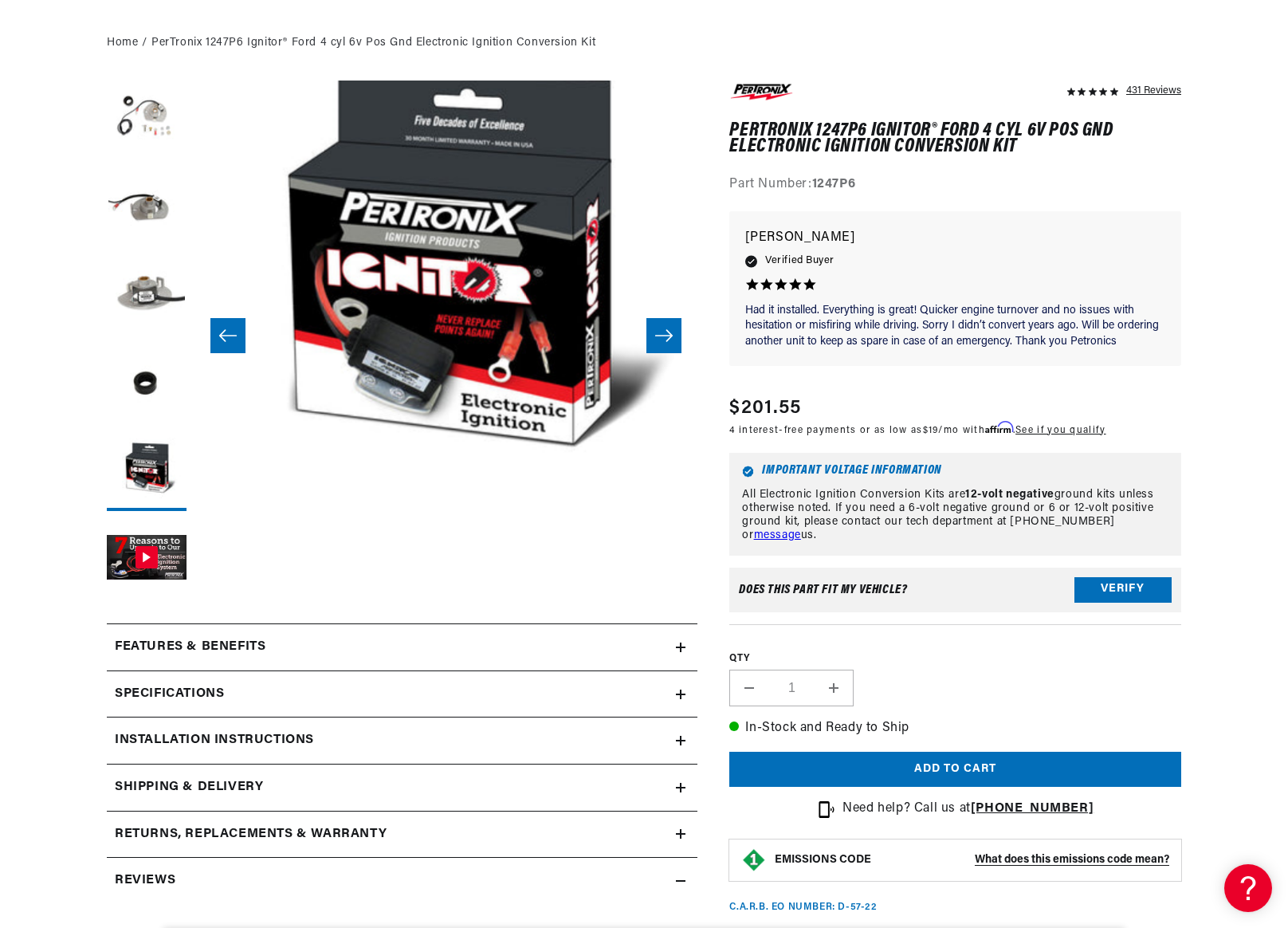
scroll to position [239, 0]
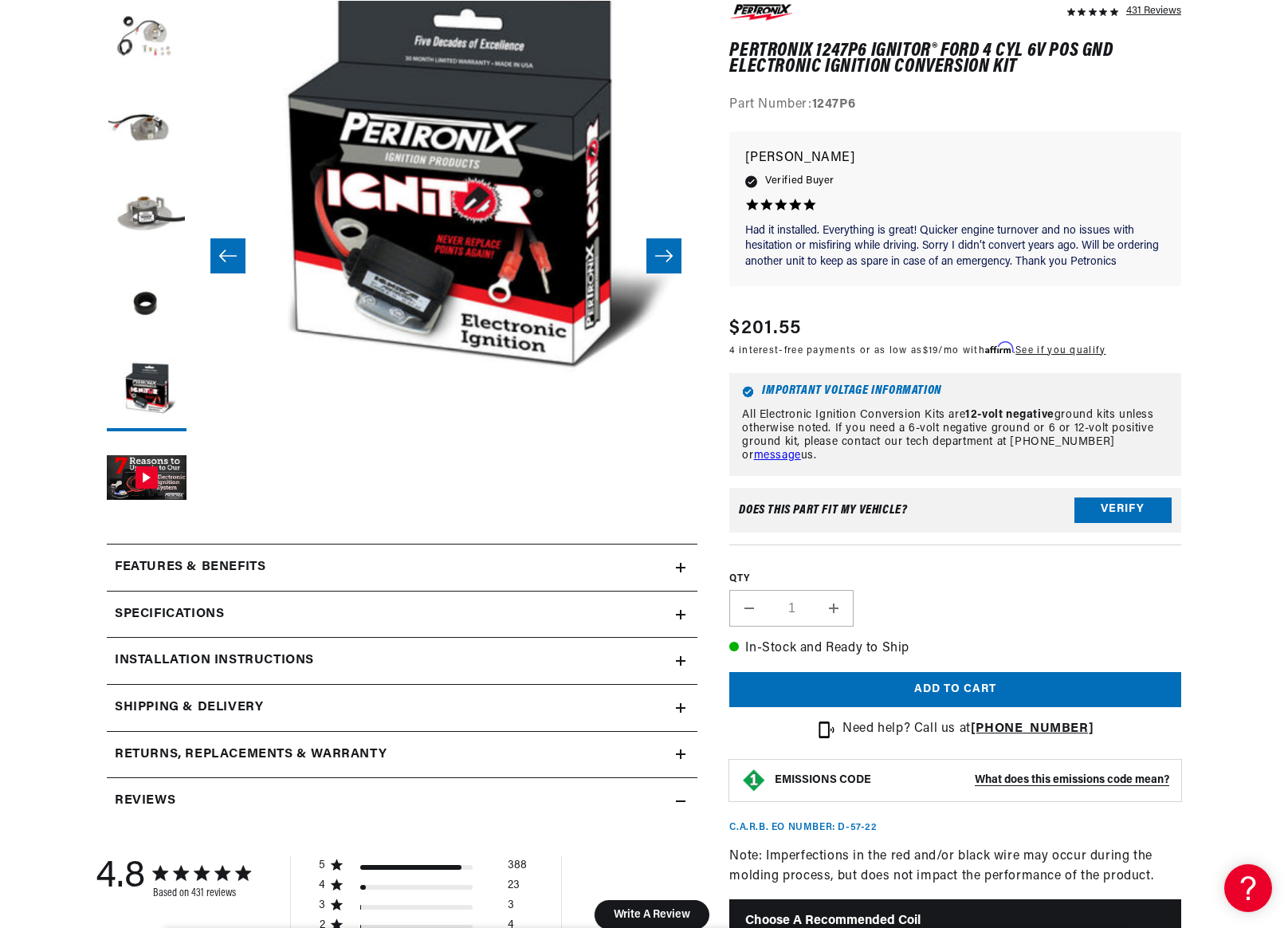
click at [800, 449] on link "message" at bounding box center [777, 455] width 47 height 12
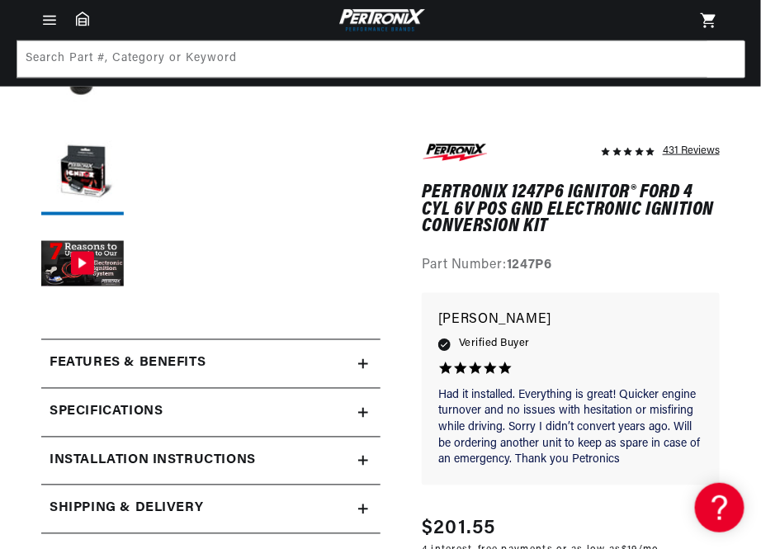
scroll to position [436, 0]
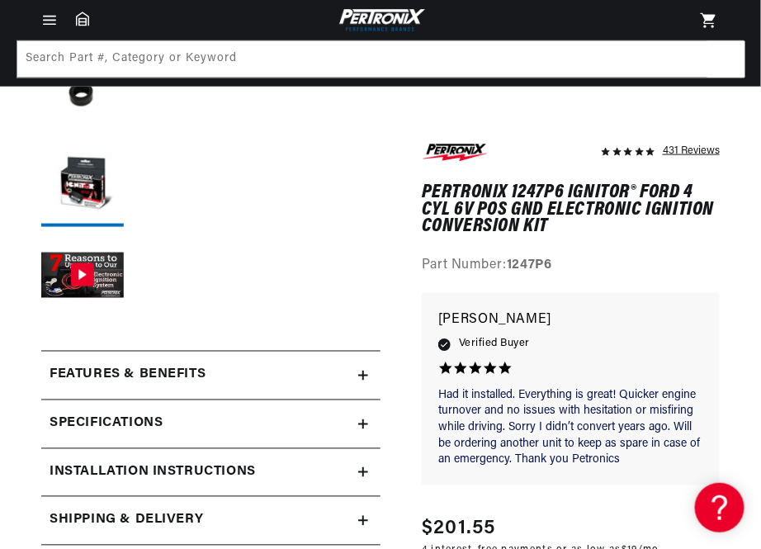
click at [694, 148] on div "431 Reviews" at bounding box center [691, 150] width 57 height 20
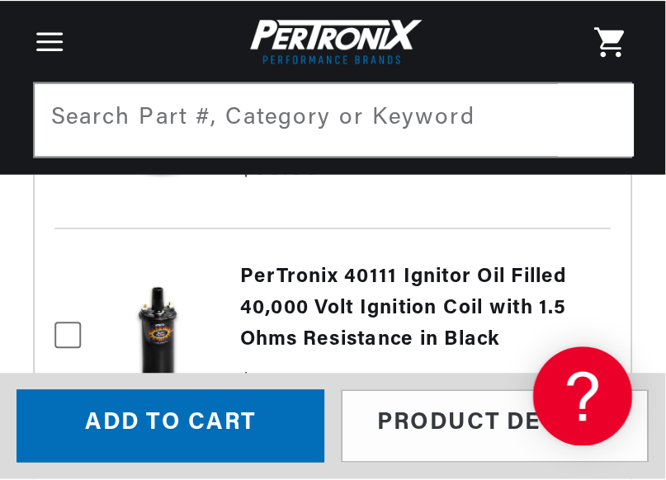
scroll to position [0, 0]
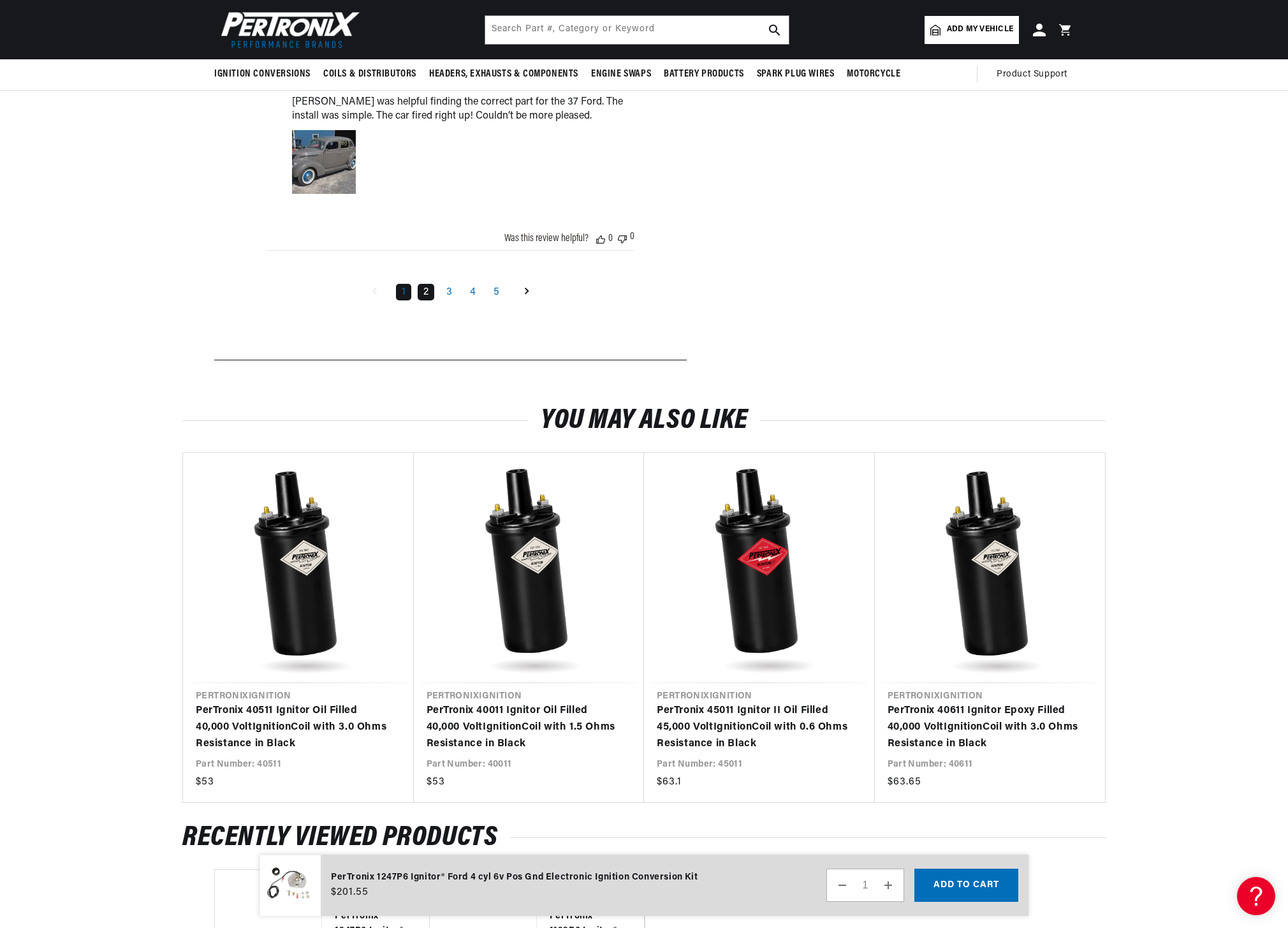
click at [424, 284] on link "2" at bounding box center [426, 291] width 16 height 16
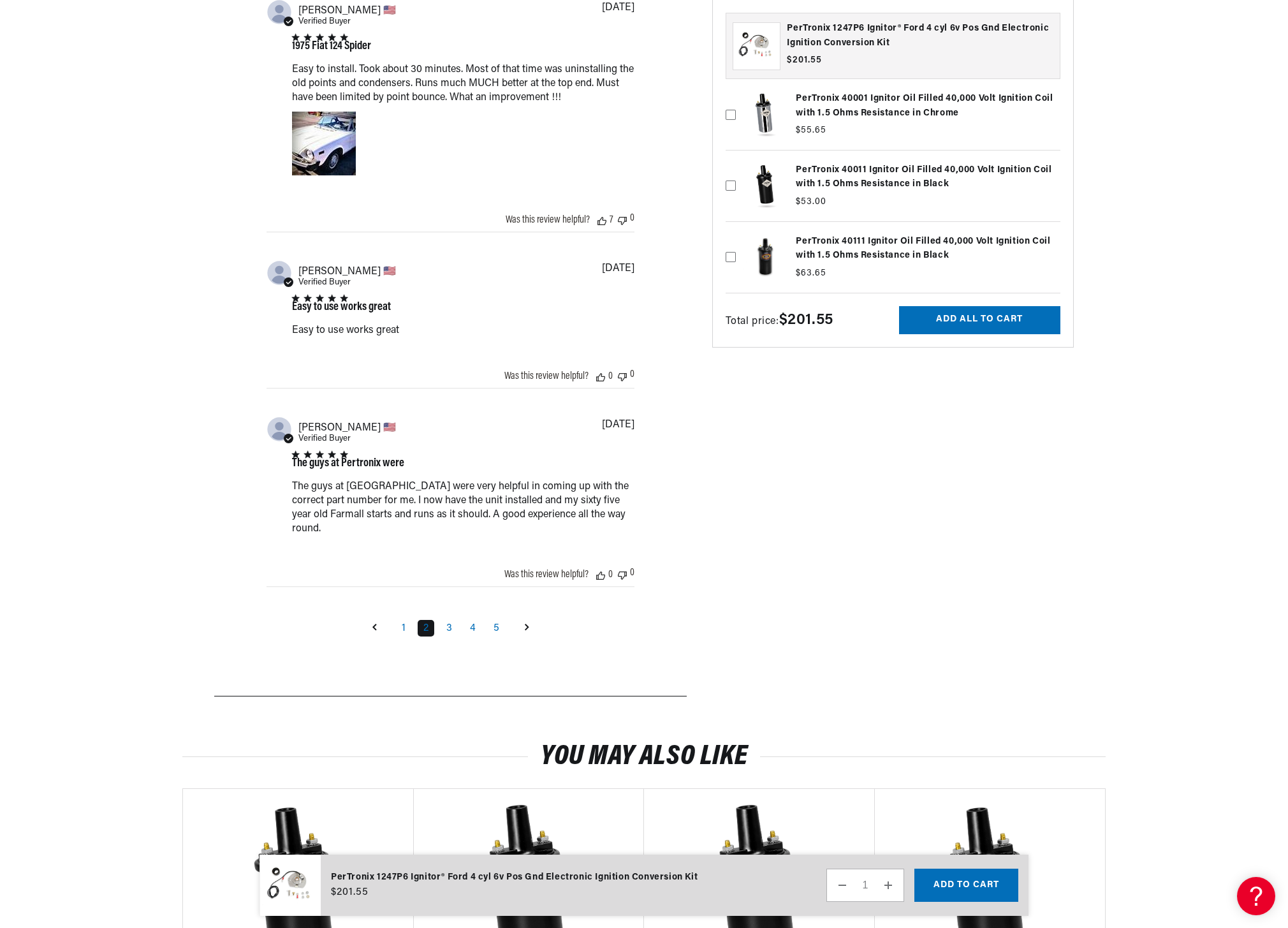
scroll to position [0, 1592]
click at [450, 620] on link "3" at bounding box center [449, 627] width 17 height 16
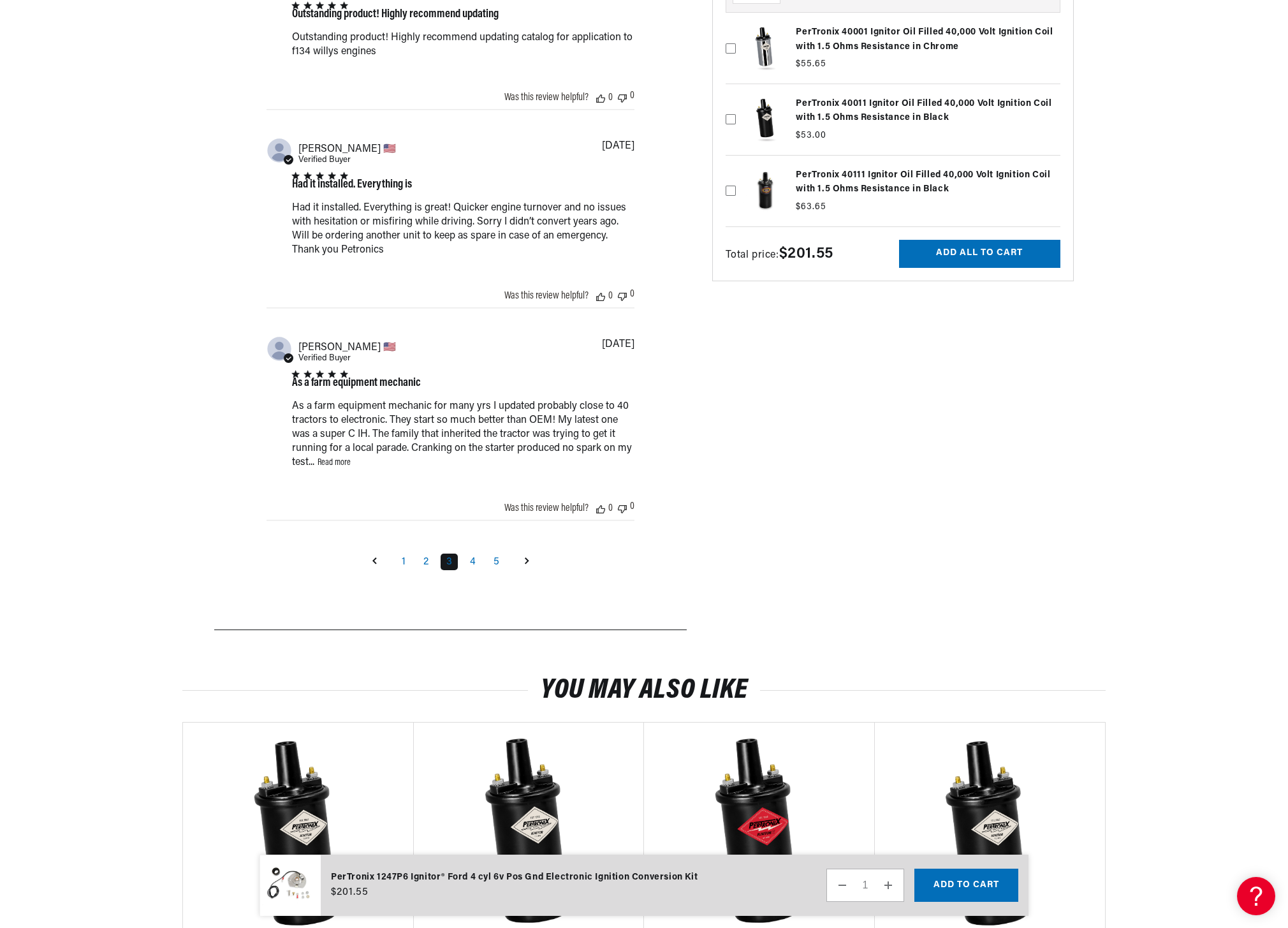
click at [338, 462] on link "Read more" at bounding box center [334, 463] width 33 height 9
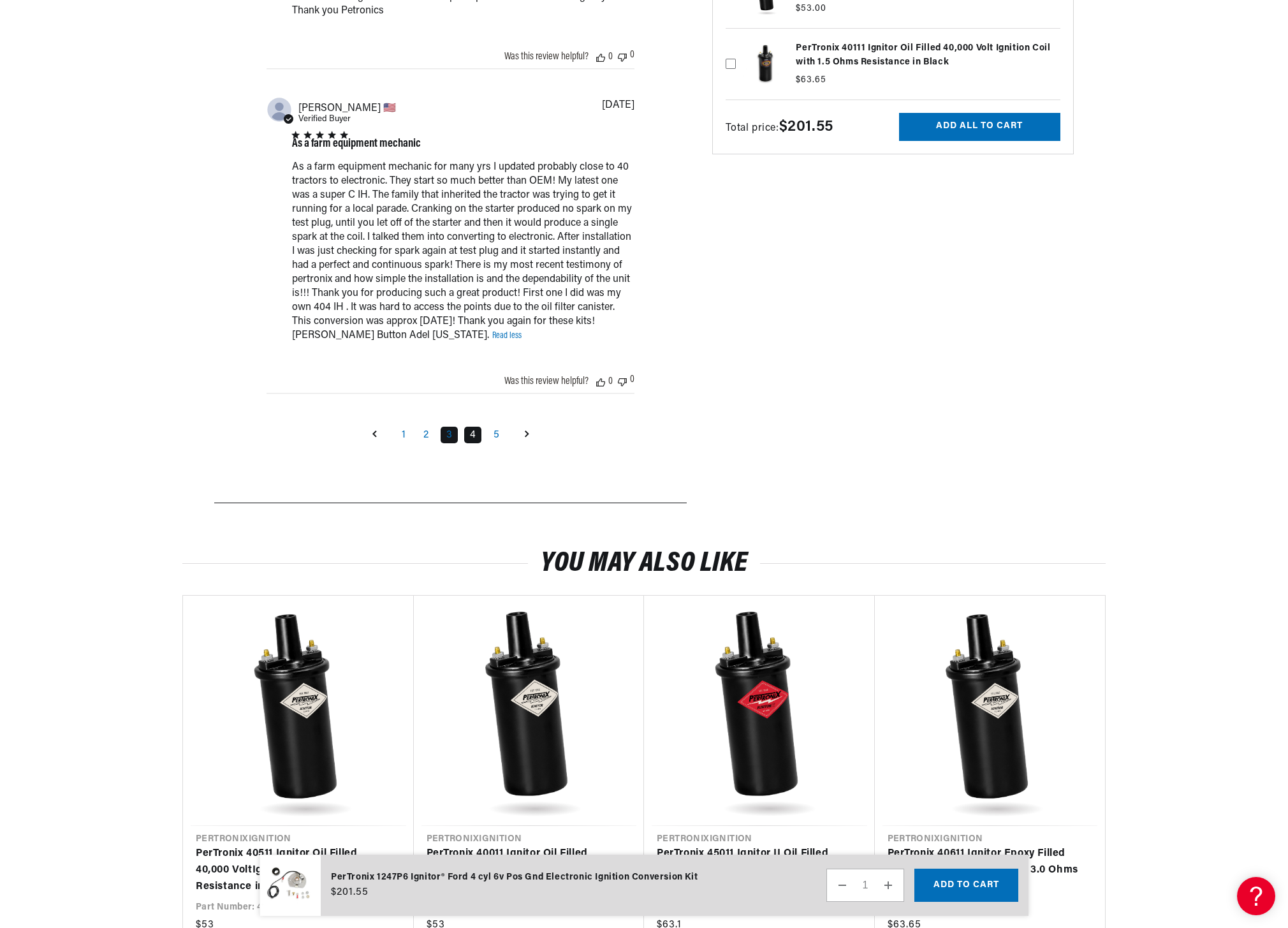
click at [472, 437] on link "4" at bounding box center [473, 434] width 17 height 16
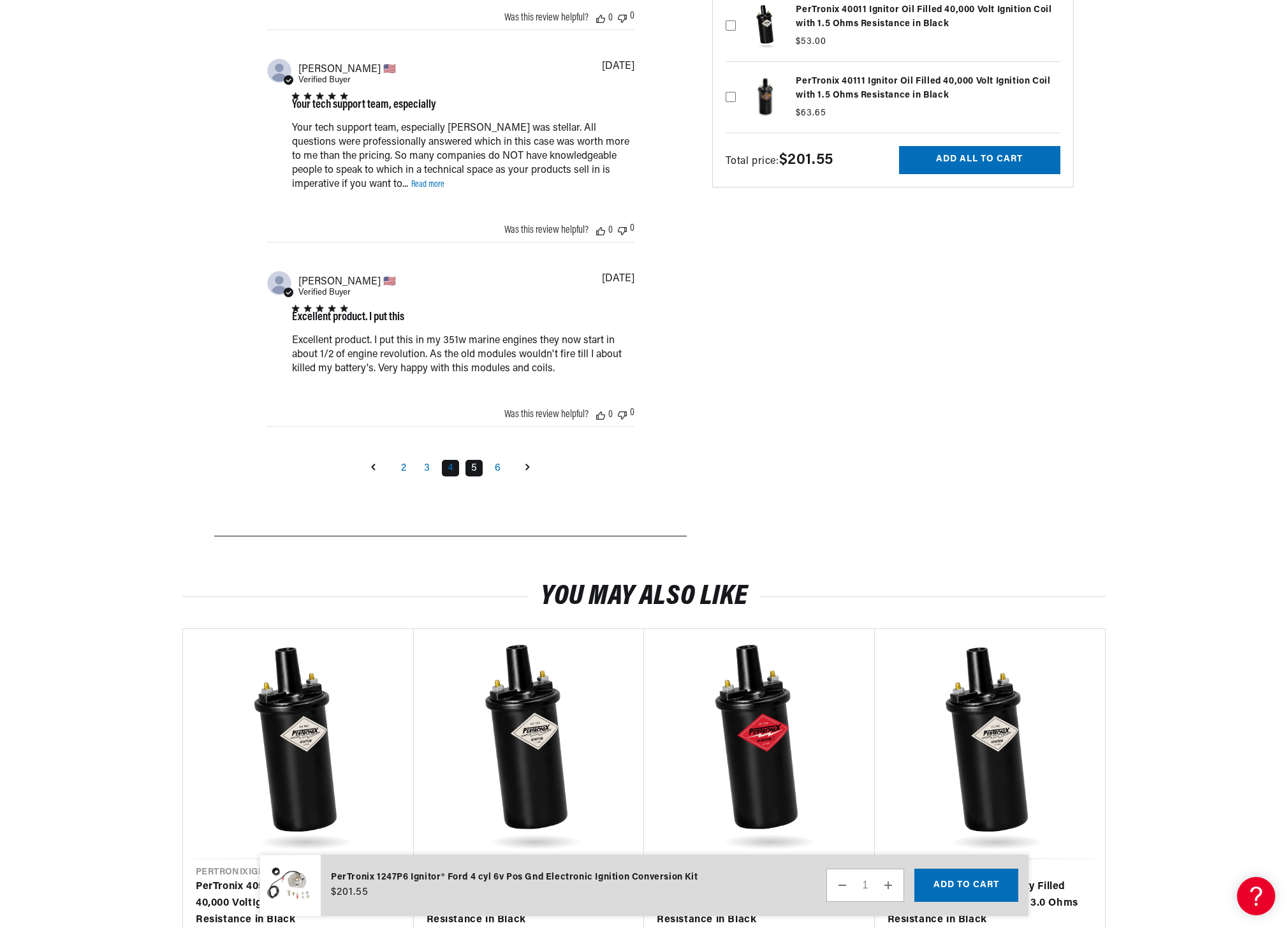
scroll to position [0, 2]
click at [468, 469] on link "5" at bounding box center [474, 467] width 17 height 16
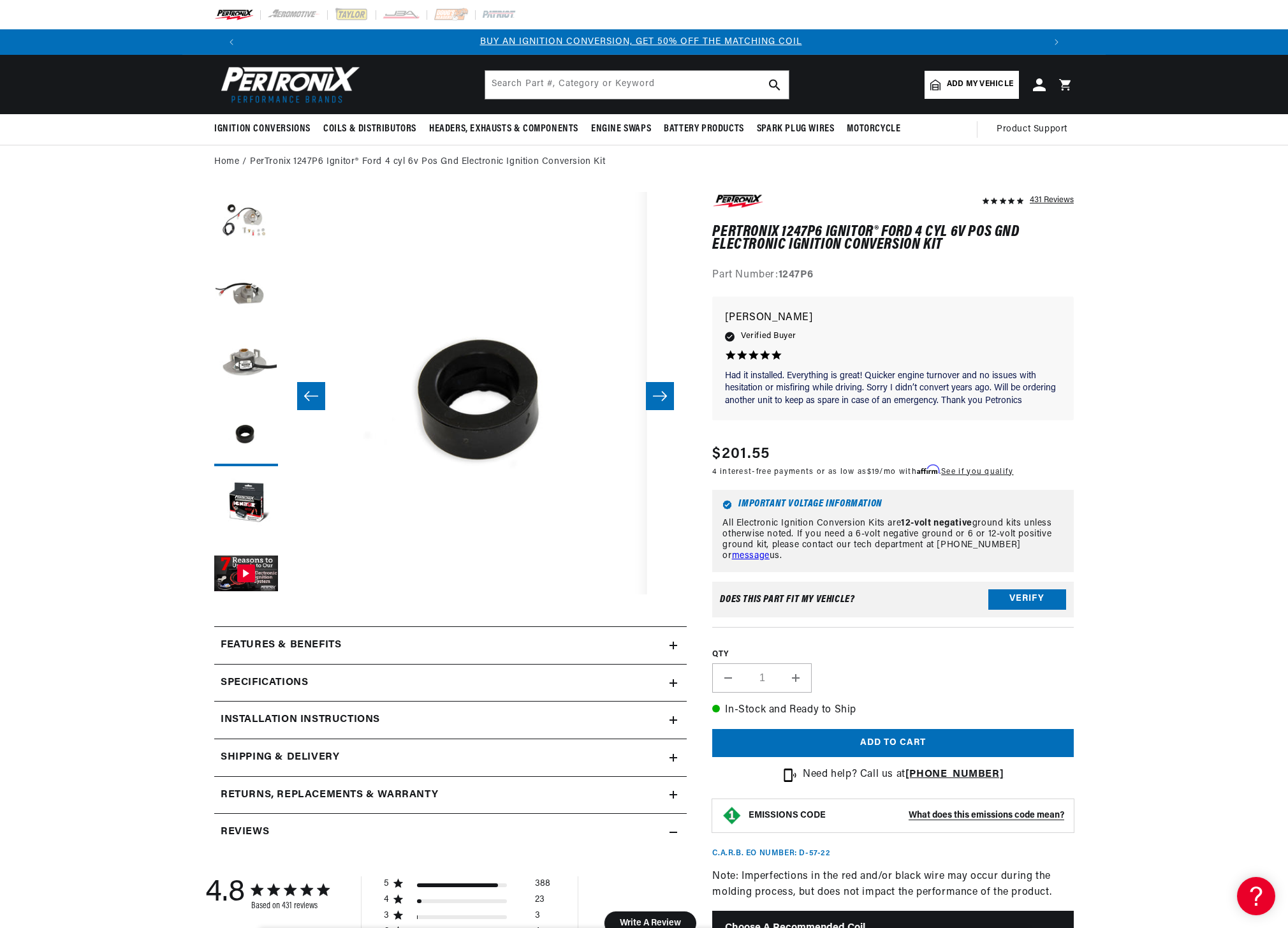
scroll to position [0, 0]
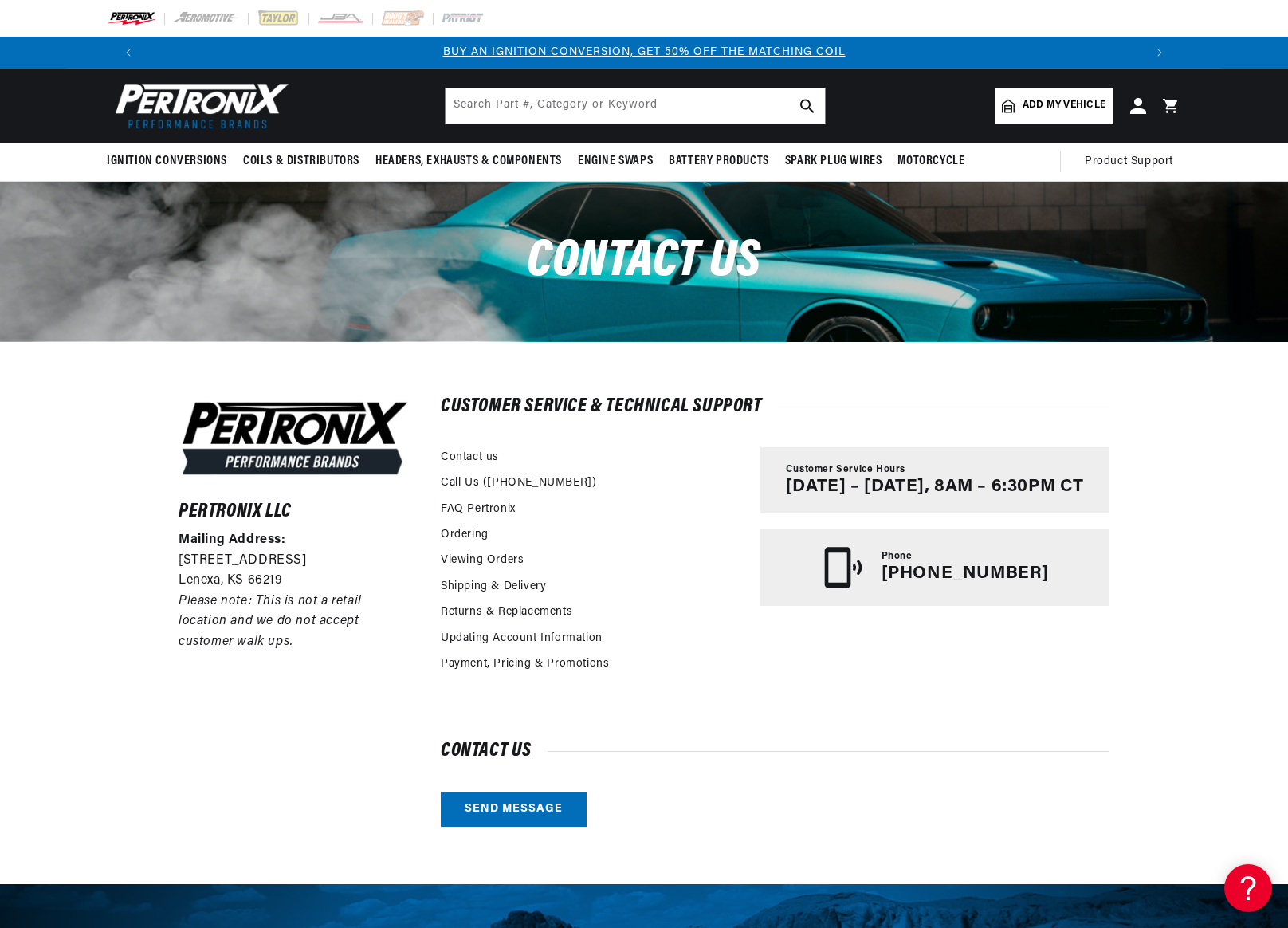
scroll to position [319, 0]
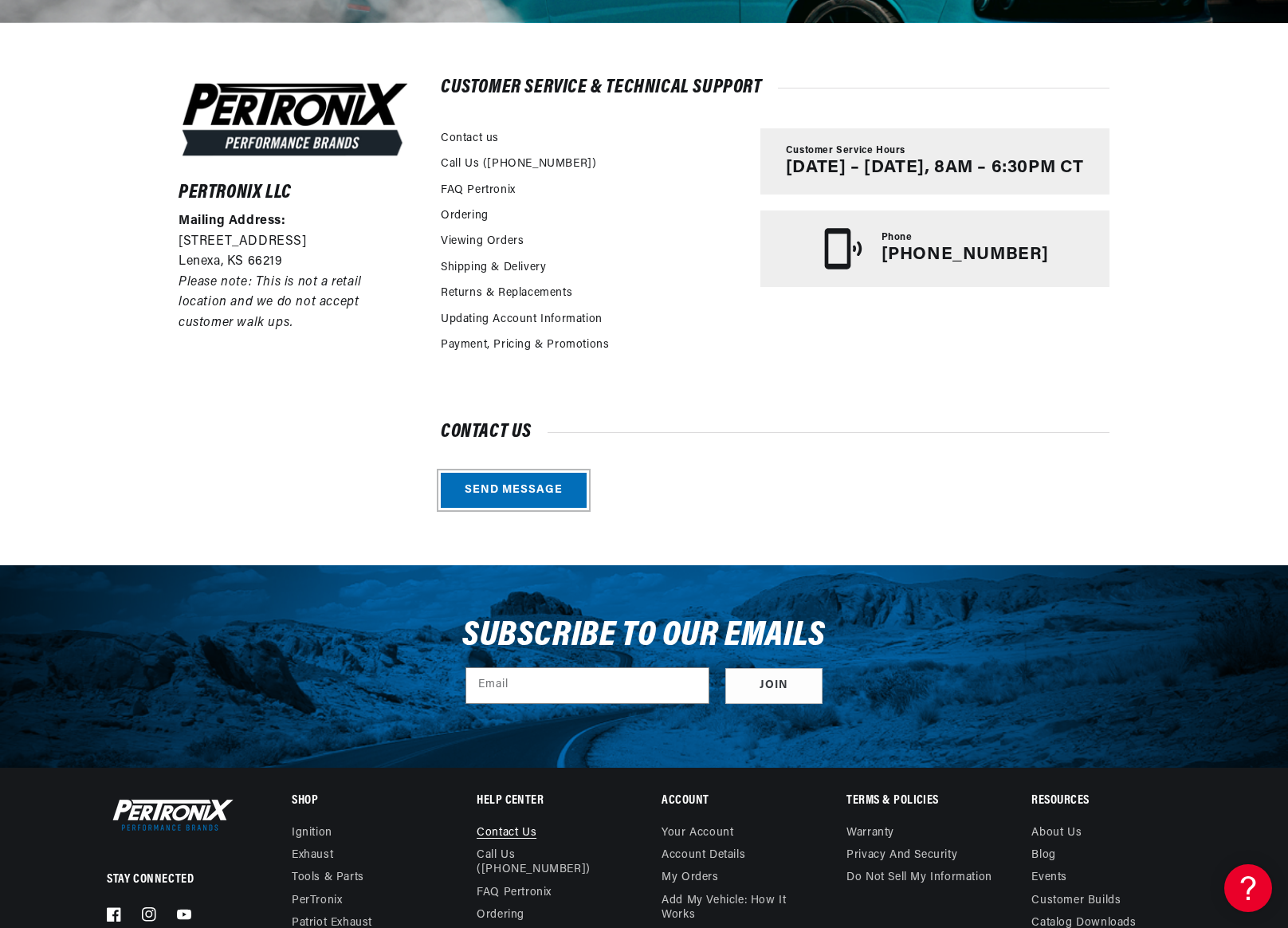
click at [507, 487] on link "Send message" at bounding box center [513, 490] width 146 height 36
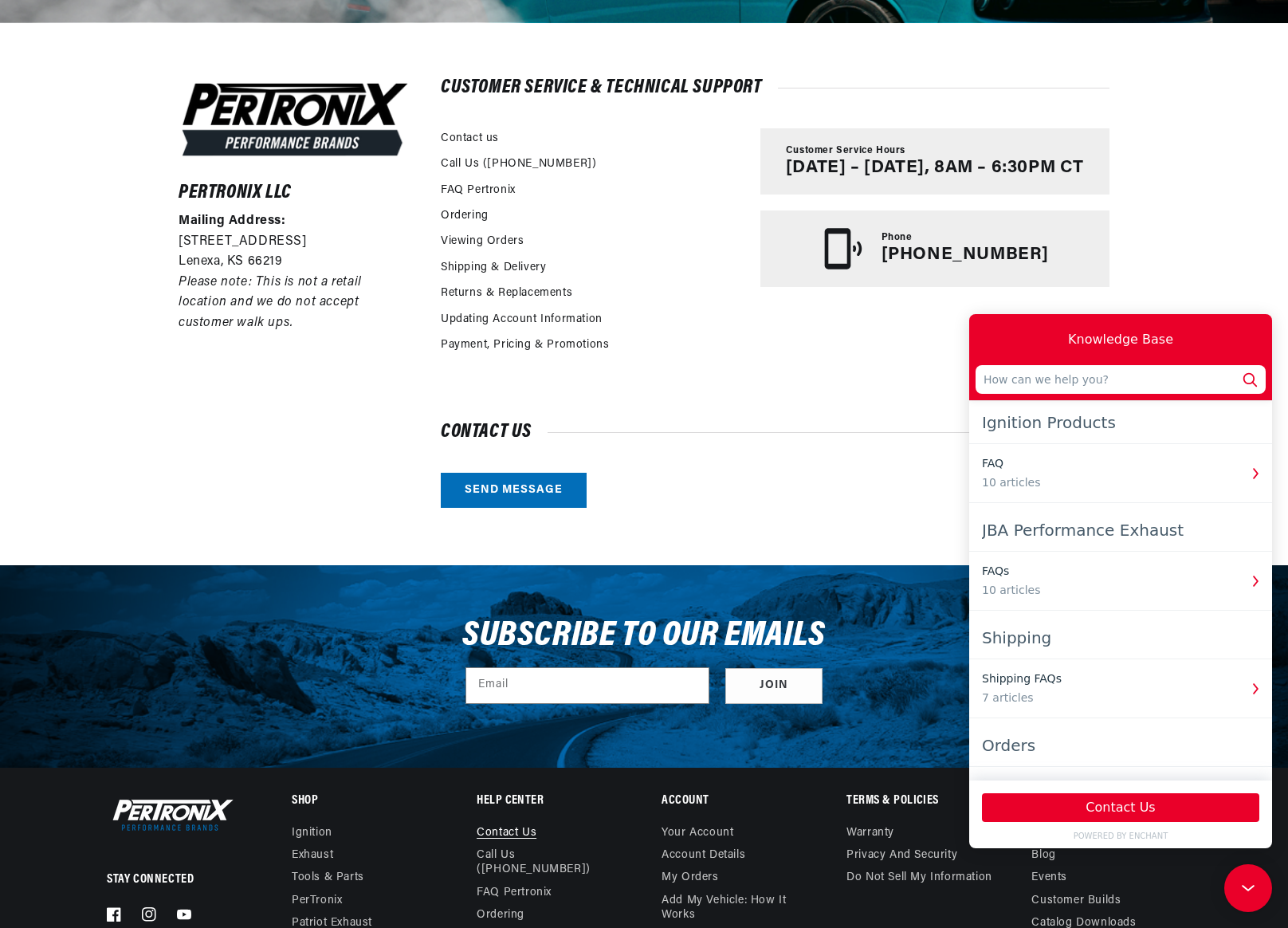
scroll to position [0, 994]
click at [832, 372] on div "Customer Service & Technical Support Contact us Call Us ([PHONE_NUMBER]) FAQ Pe…" at bounding box center [774, 294] width 668 height 428
click at [1176, 256] on div "Pertronix LLC Mailing Address: 10955 Mill Creek Road Lenexa, KS 66219 Please no…" at bounding box center [644, 294] width 1288 height 543
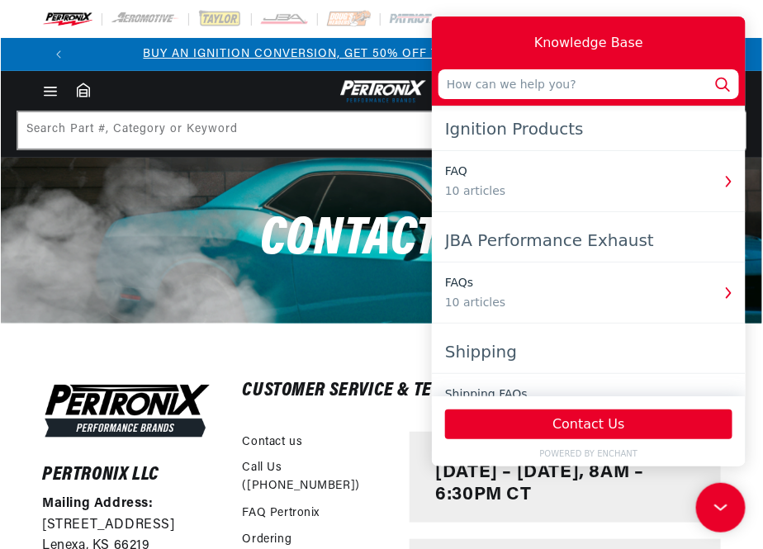
scroll to position [0, 0]
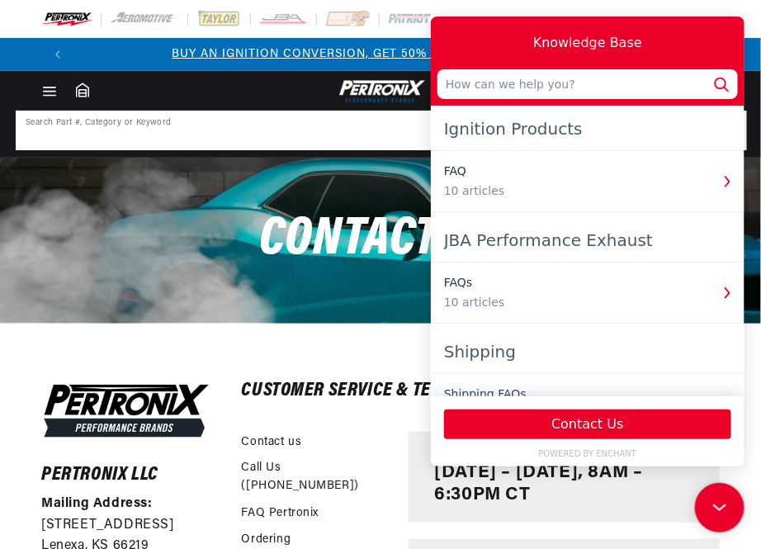
click at [339, 122] on input at bounding box center [381, 130] width 728 height 36
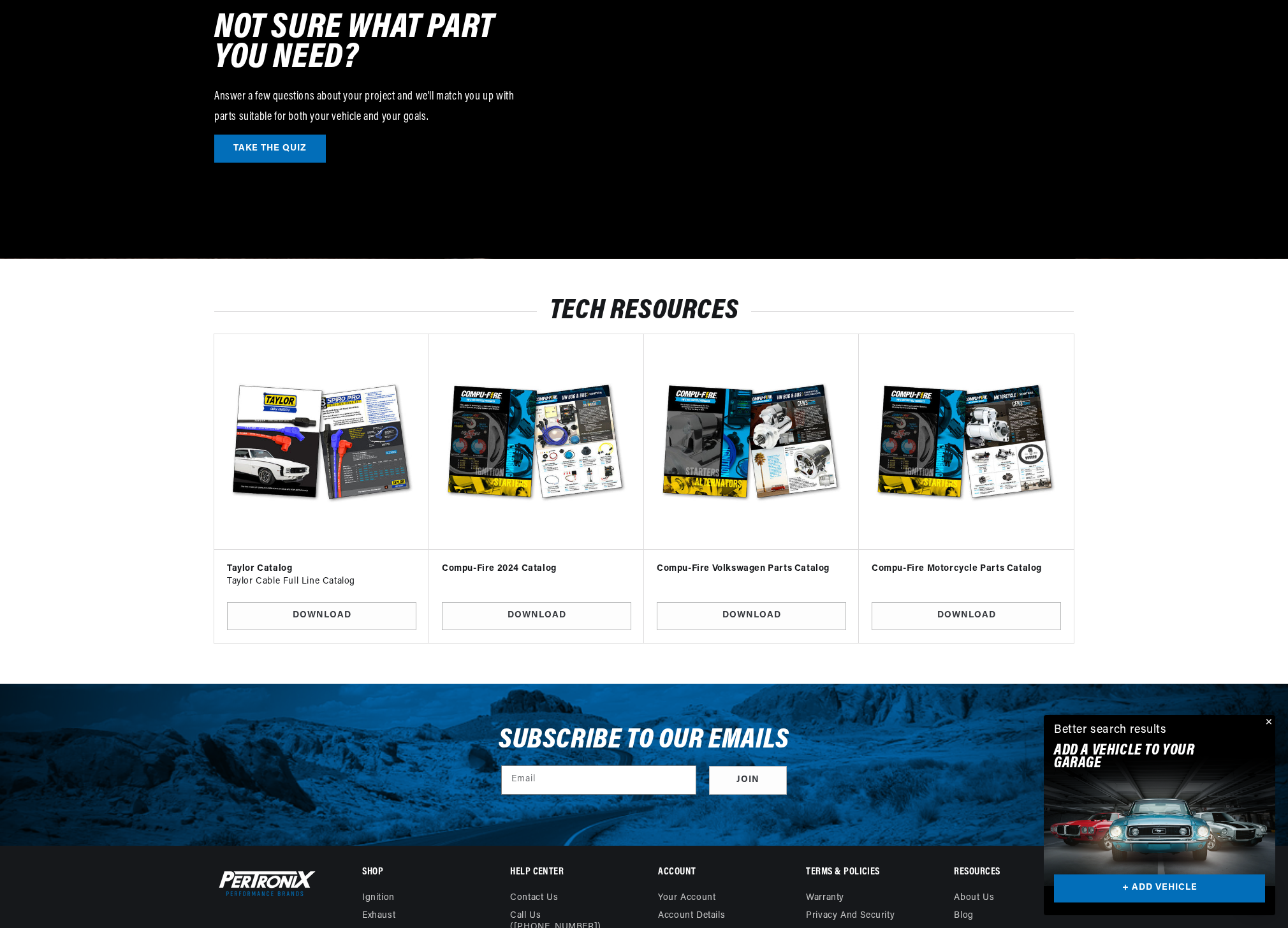
scroll to position [3935, 0]
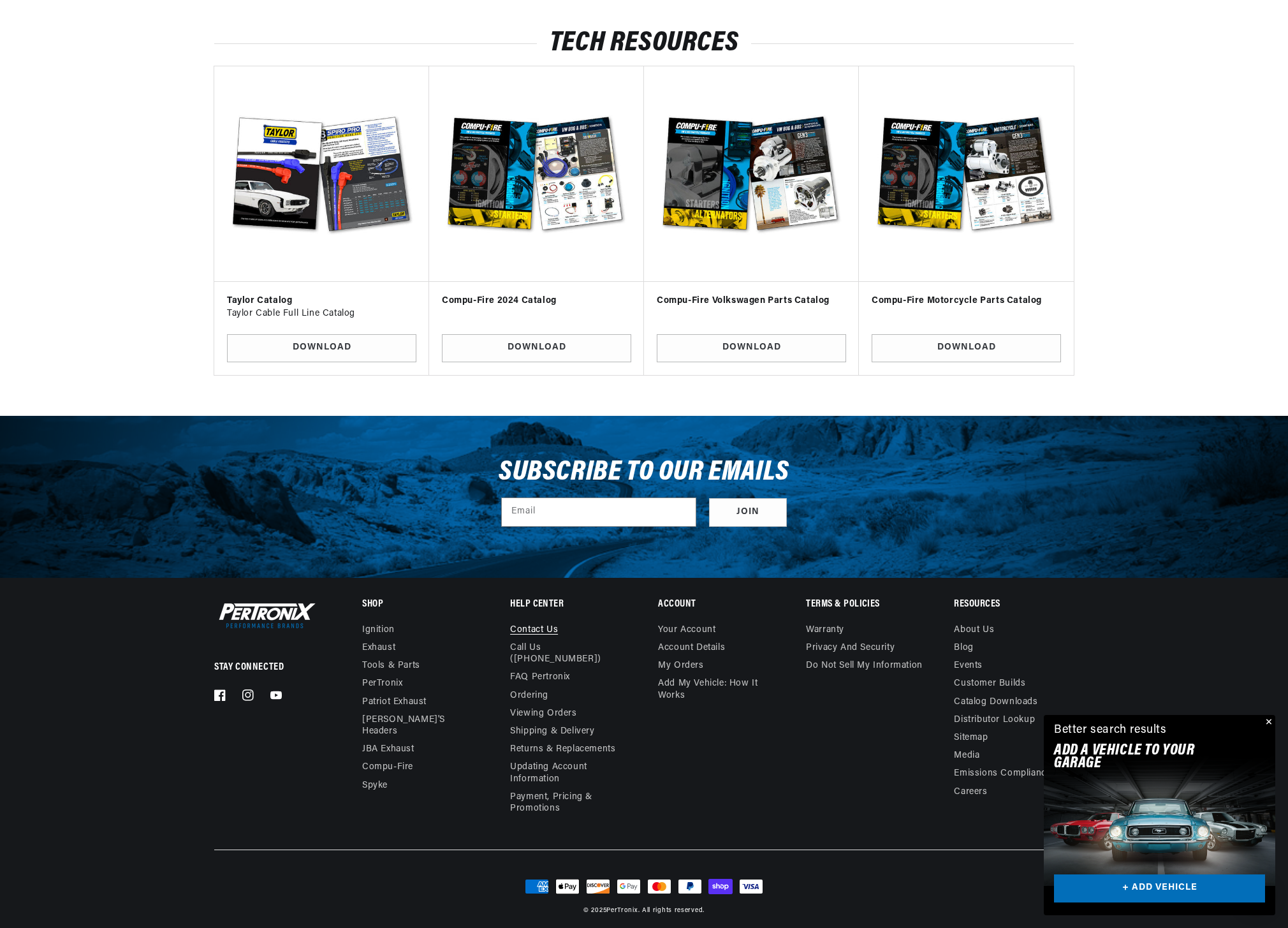
click at [522, 626] on link "Contact us" at bounding box center [534, 631] width 48 height 15
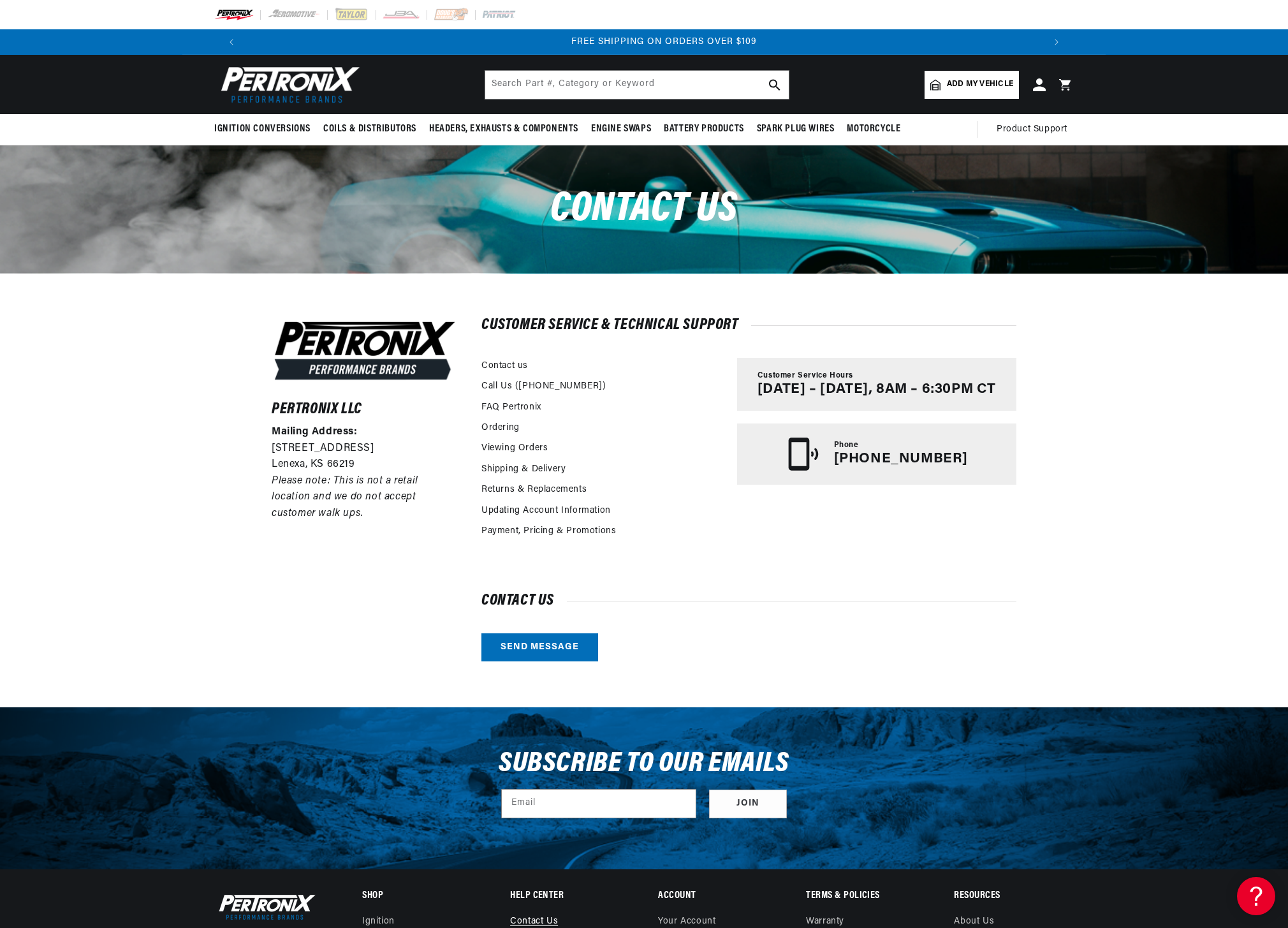
scroll to position [0, 1592]
